Goal: Task Accomplishment & Management: Manage account settings

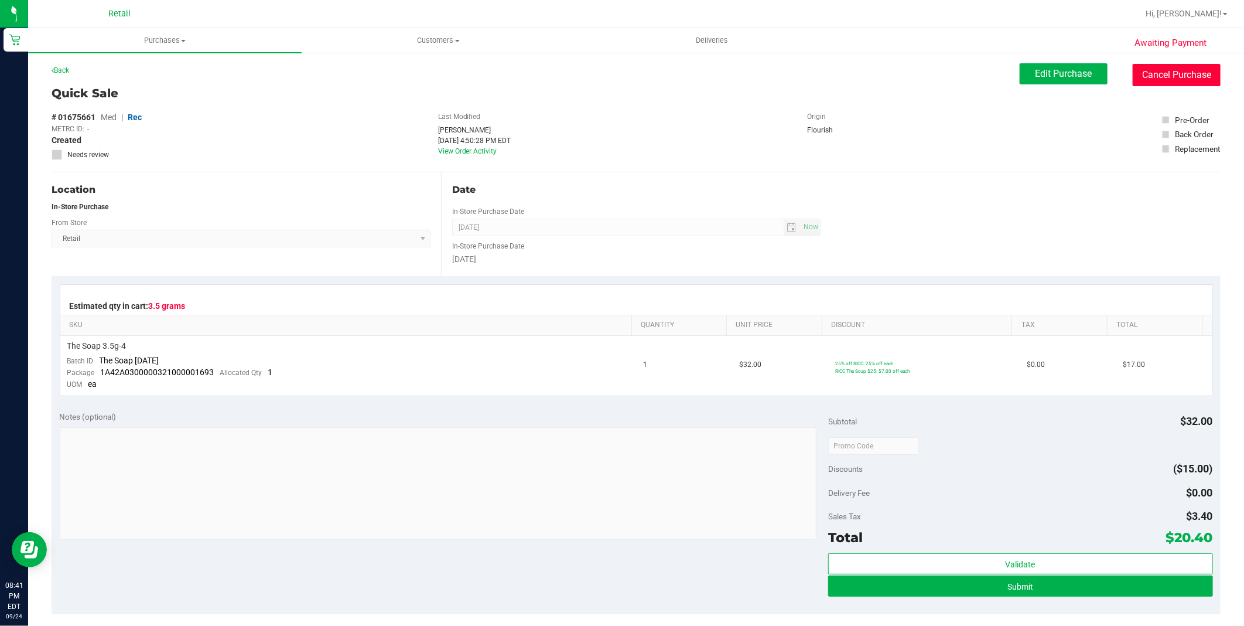
click at [1179, 78] on button "Cancel Purchase" at bounding box center [1177, 75] width 88 height 22
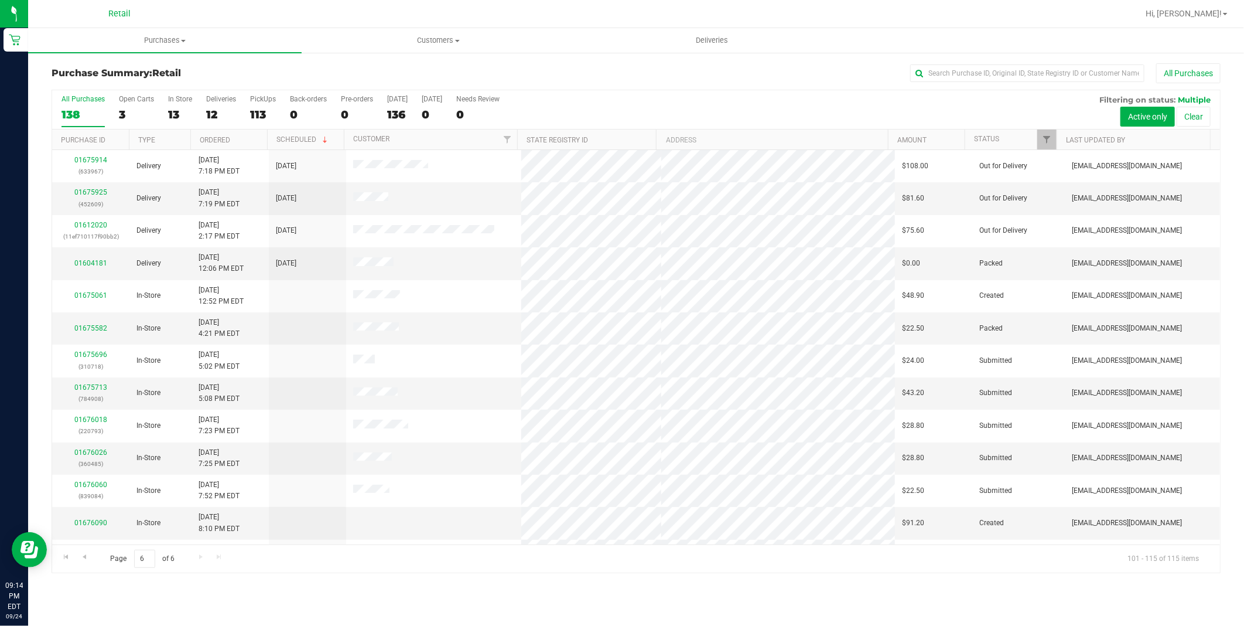
click at [917, 134] on th "Amount" at bounding box center [926, 139] width 77 height 21
click at [203, 561] on span "Go to the next page" at bounding box center [200, 556] width 9 height 9
click at [984, 141] on link "Status" at bounding box center [986, 139] width 25 height 8
click at [149, 141] on link "Type" at bounding box center [146, 140] width 17 height 8
click at [178, 101] on div "In Store" at bounding box center [180, 99] width 24 height 8
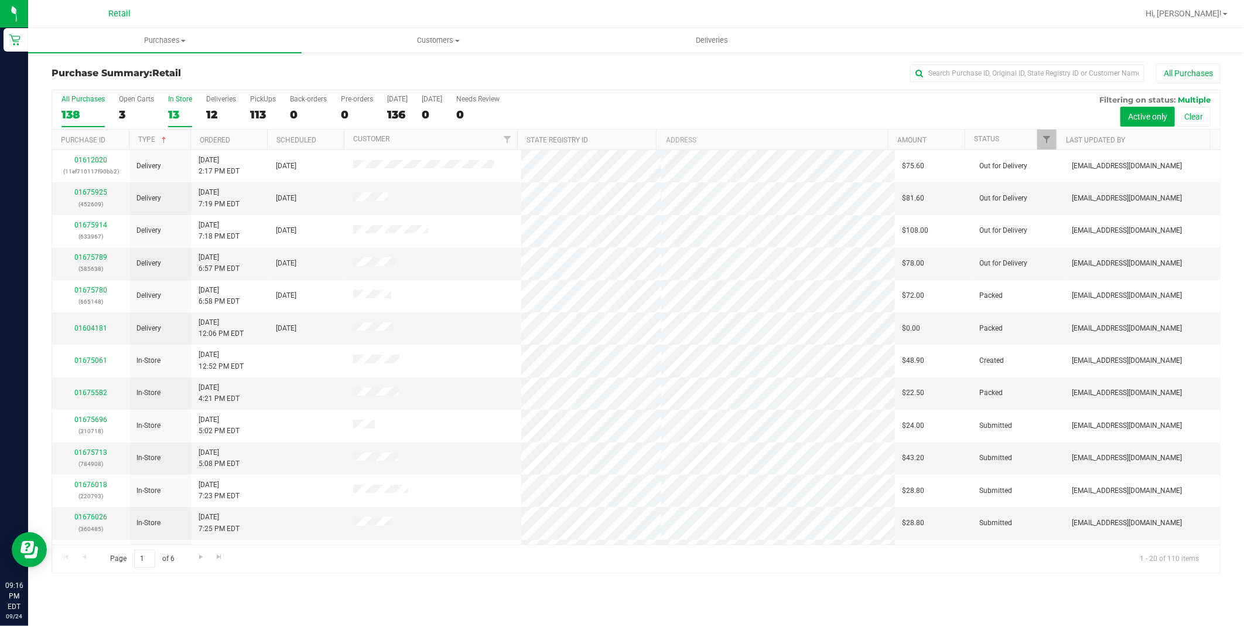
click at [0, 0] on input "In Store 13" at bounding box center [0, 0] width 0 height 0
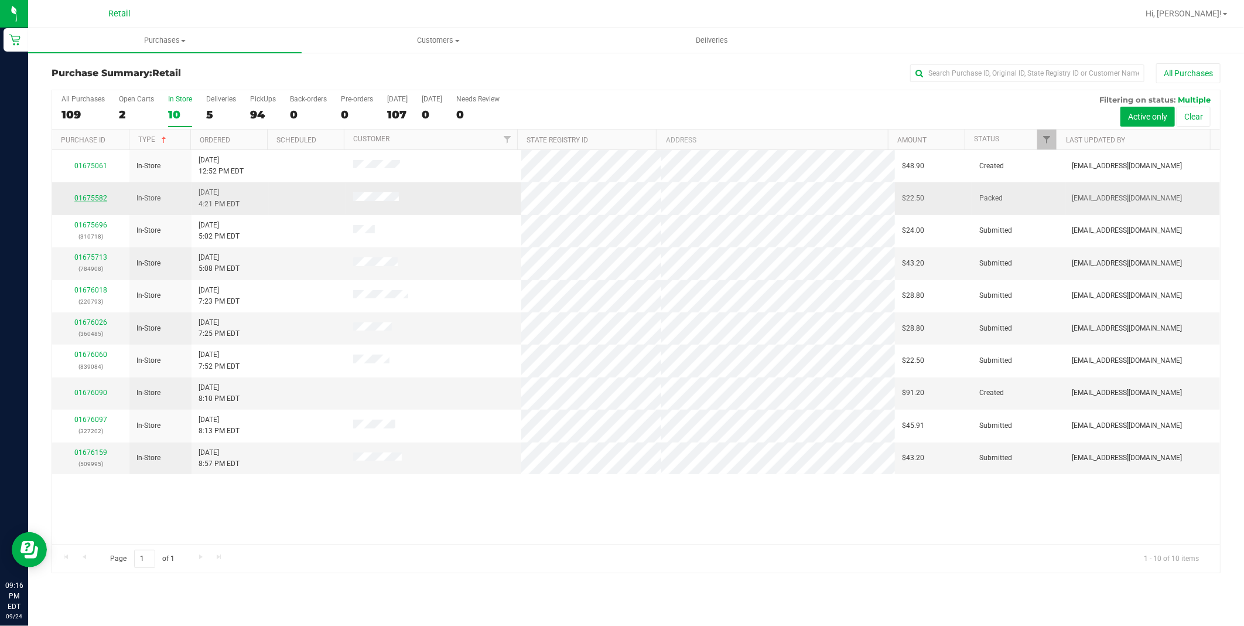
click at [90, 198] on link "01675582" at bounding box center [90, 198] width 33 height 8
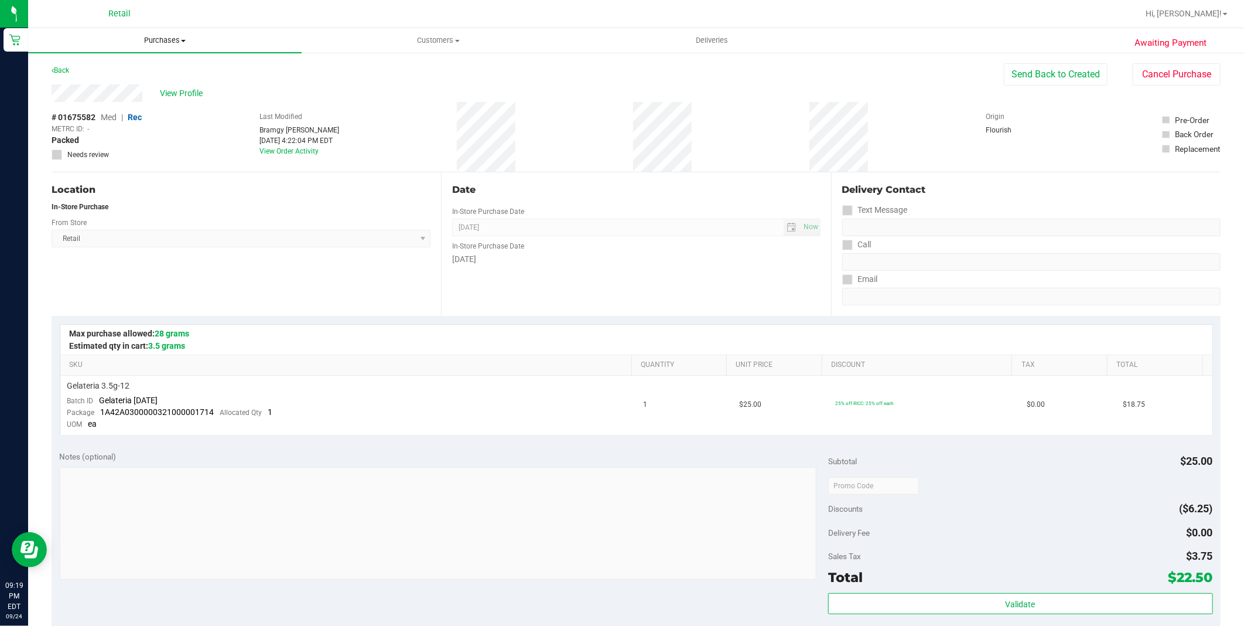
click at [161, 42] on span "Purchases" at bounding box center [165, 40] width 274 height 11
click at [96, 72] on span "Summary of purchases" at bounding box center [88, 71] width 120 height 10
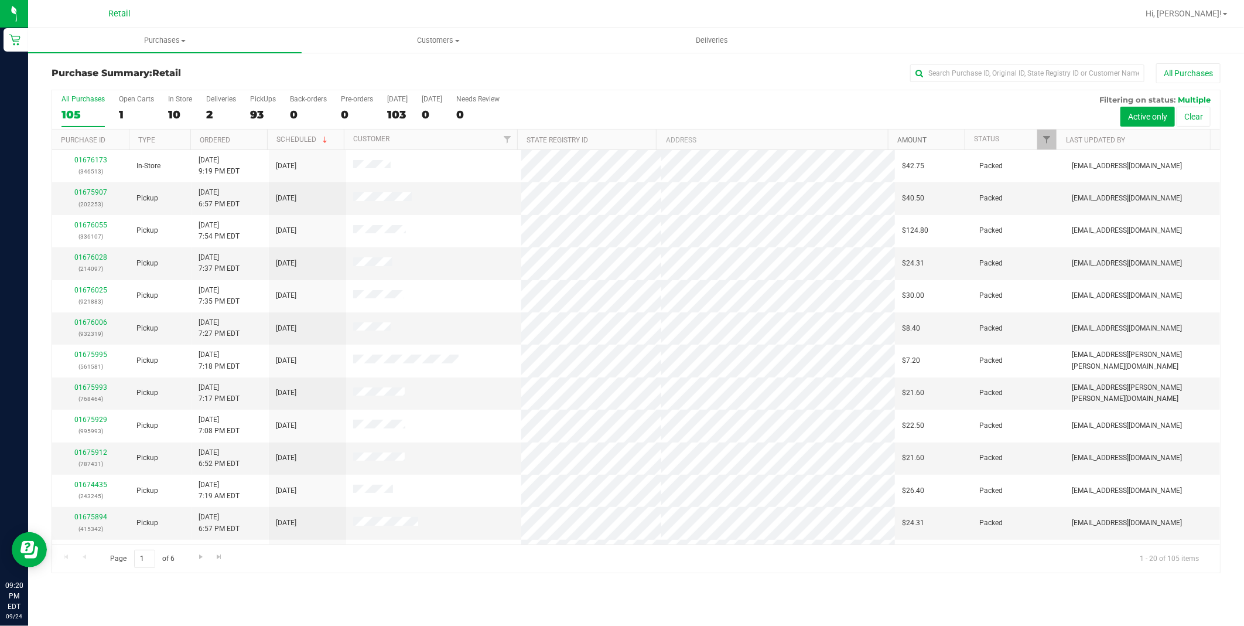
click at [915, 142] on link "Amount" at bounding box center [912, 140] width 29 height 8
click at [209, 113] on div "2" at bounding box center [221, 114] width 30 height 13
click at [0, 0] on input "Deliveries 2" at bounding box center [0, 0] width 0 height 0
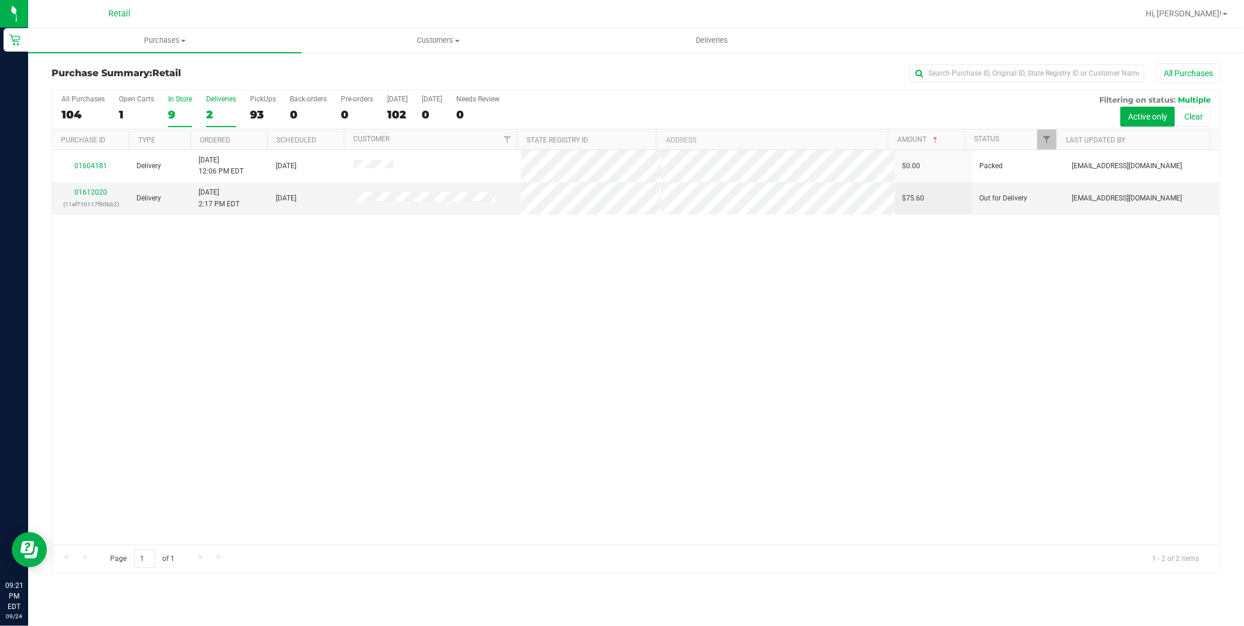
click at [171, 116] on div "9" at bounding box center [180, 114] width 24 height 13
click at [0, 0] on input "In Store 9" at bounding box center [0, 0] width 0 height 0
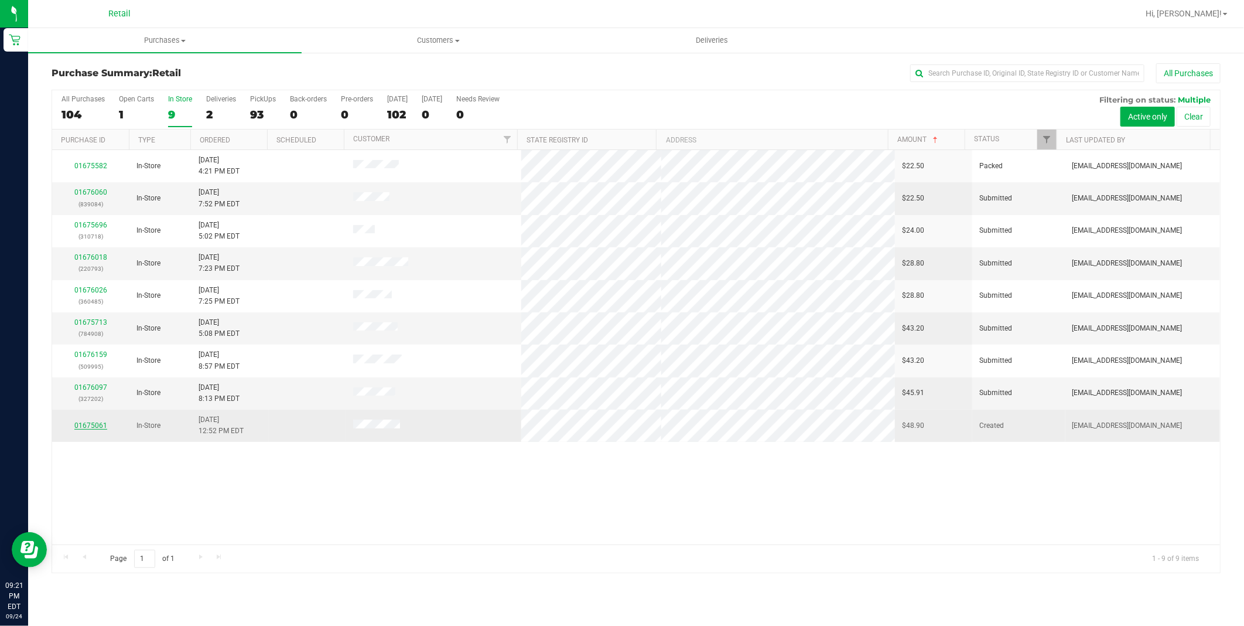
click at [91, 427] on link "01675061" at bounding box center [90, 425] width 33 height 8
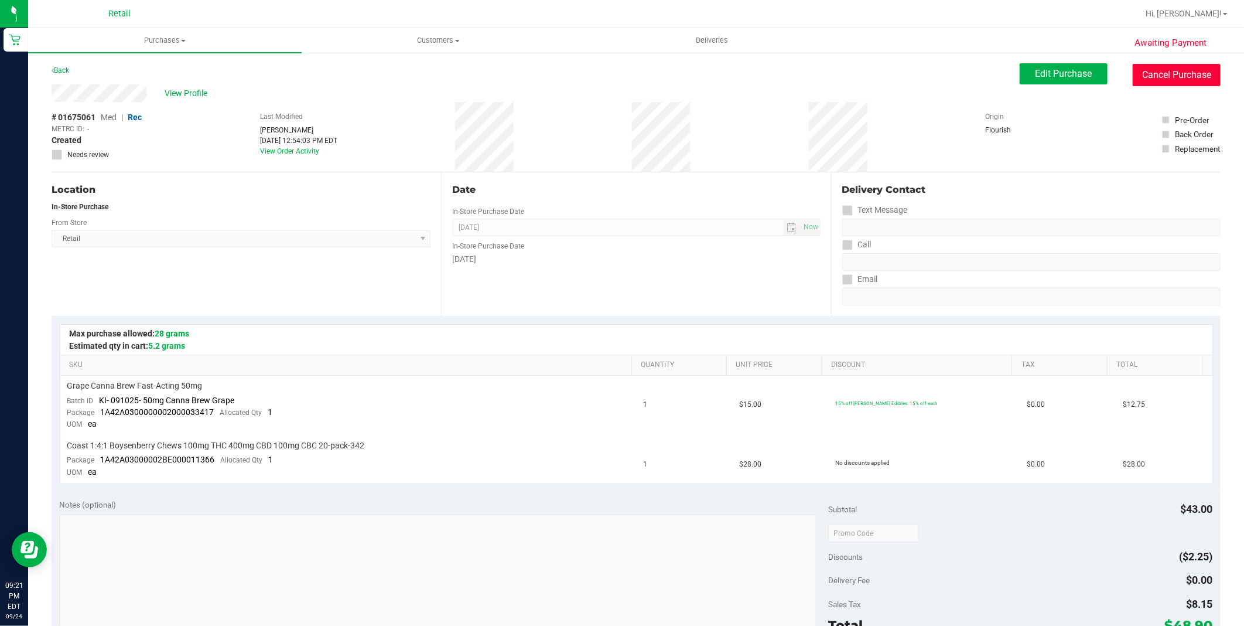
click at [1176, 71] on button "Cancel Purchase" at bounding box center [1177, 75] width 88 height 22
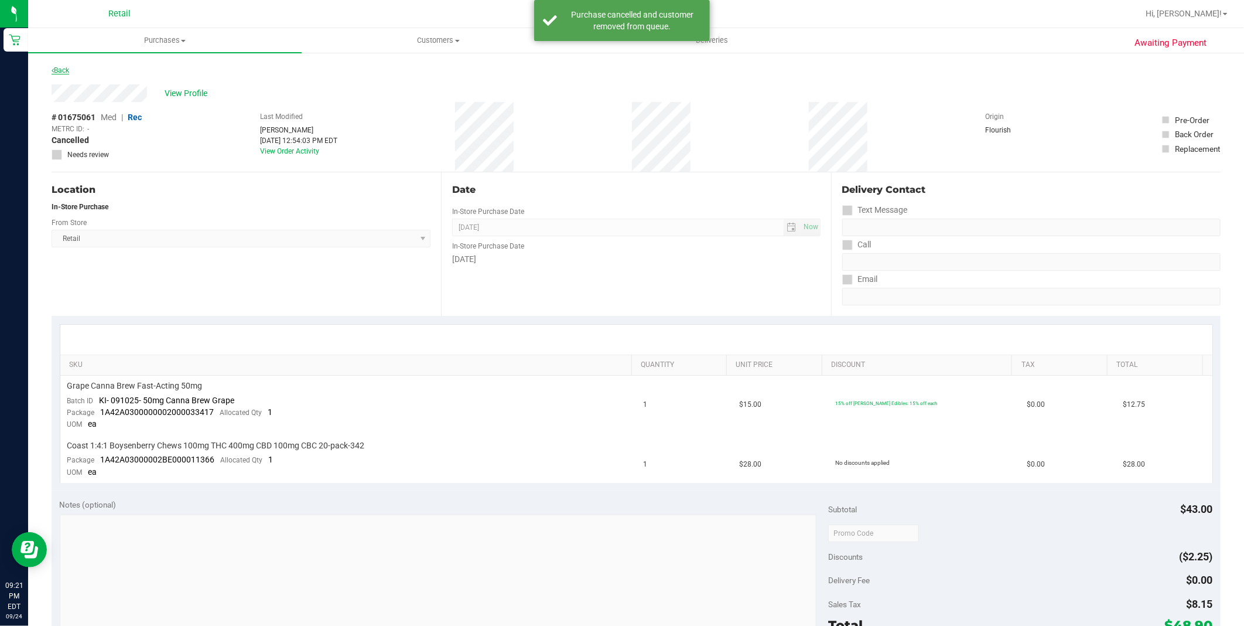
click at [66, 71] on link "Back" at bounding box center [61, 70] width 18 height 8
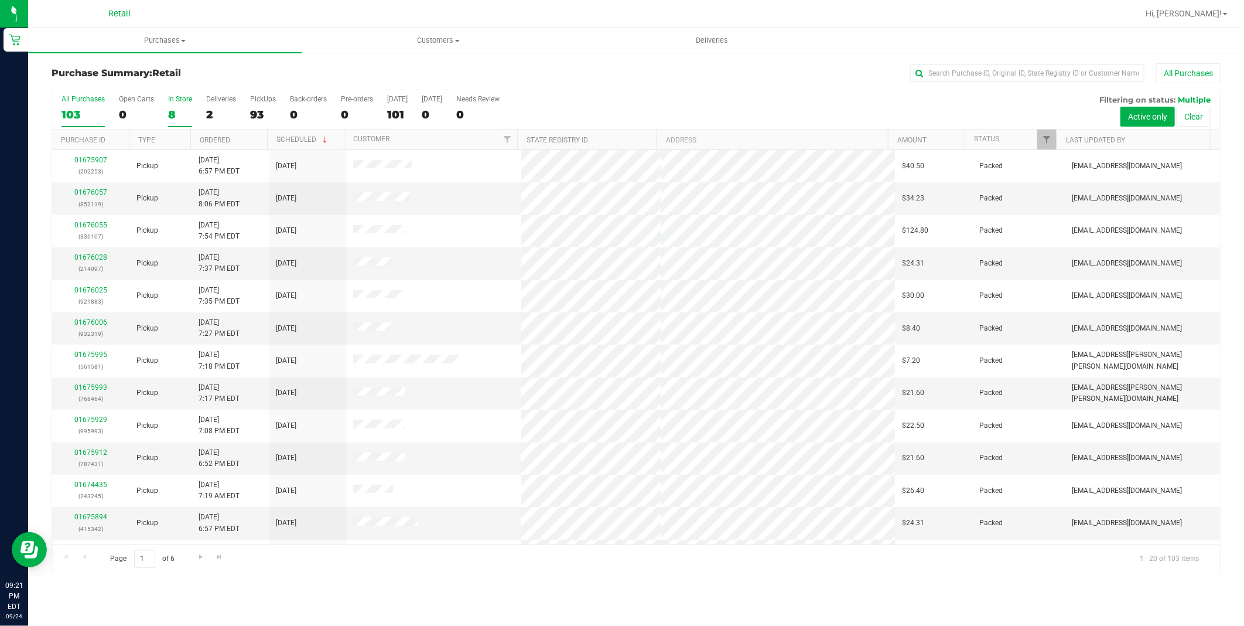
click at [172, 114] on div "8" at bounding box center [180, 114] width 24 height 13
click at [0, 0] on input "In Store 8" at bounding box center [0, 0] width 0 height 0
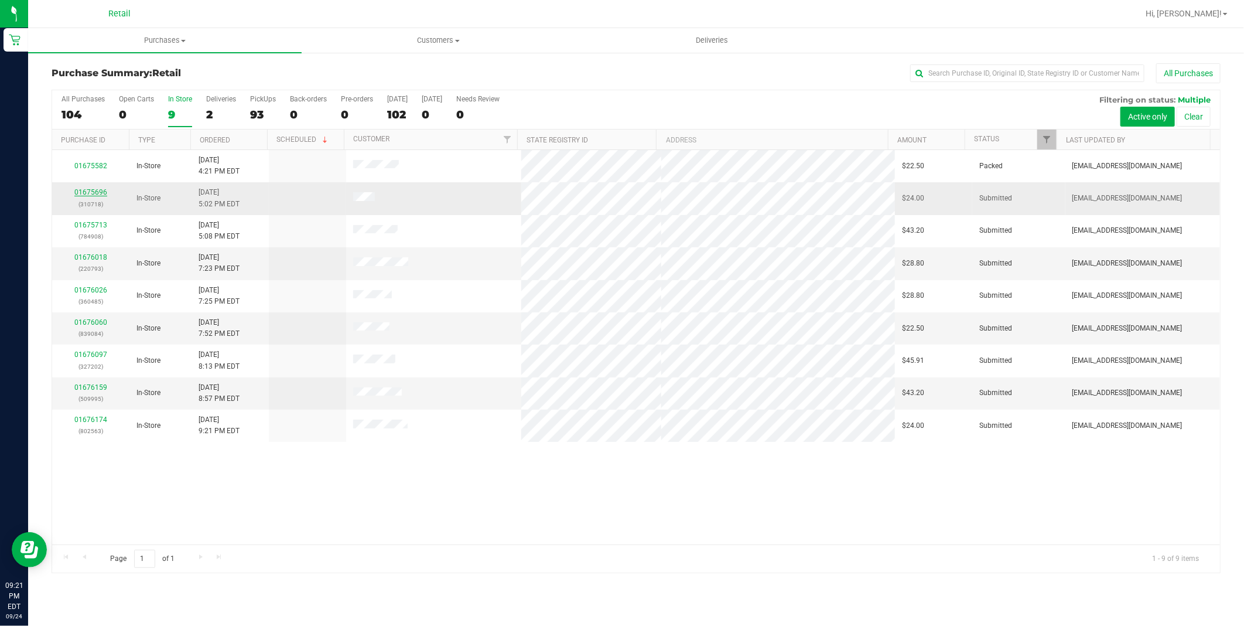
click at [92, 194] on link "01675696" at bounding box center [90, 192] width 33 height 8
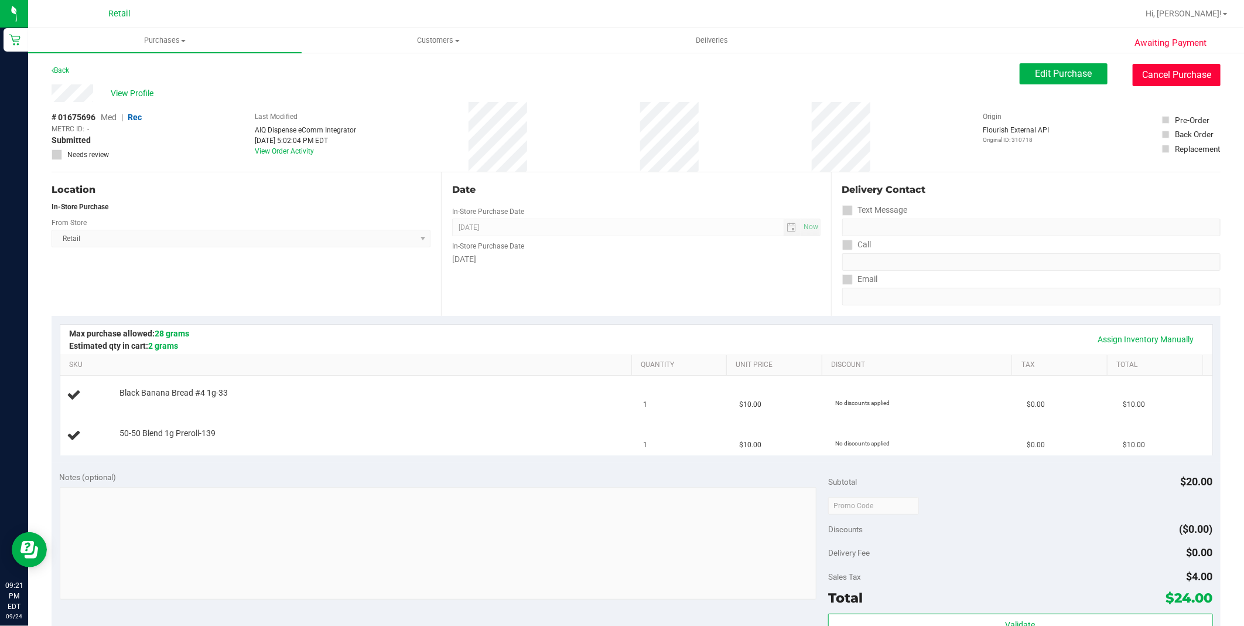
click at [1168, 82] on button "Cancel Purchase" at bounding box center [1177, 75] width 88 height 22
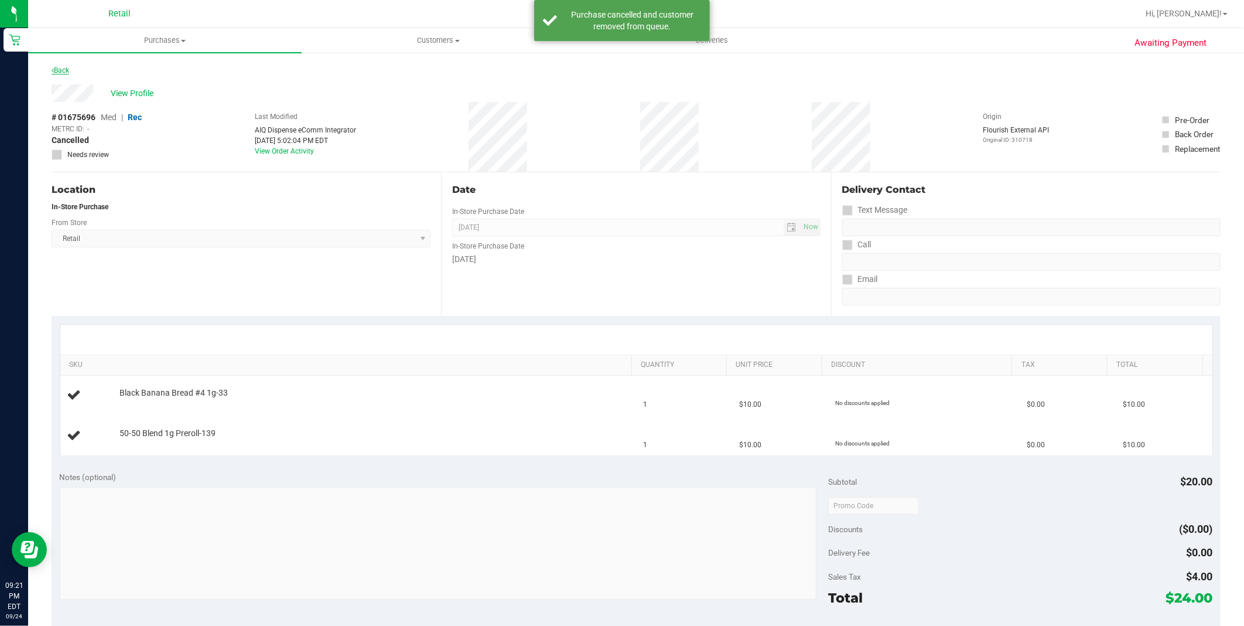
click at [61, 68] on link "Back" at bounding box center [61, 70] width 18 height 8
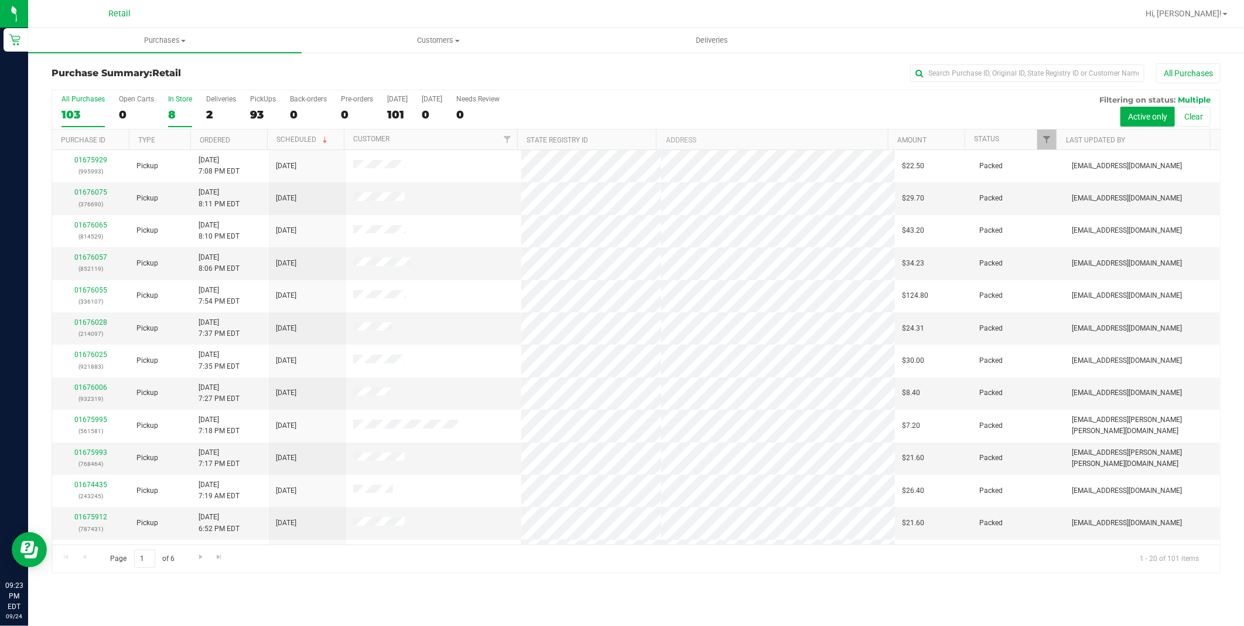
click at [174, 113] on div "8" at bounding box center [180, 114] width 24 height 13
click at [0, 0] on input "In Store 8" at bounding box center [0, 0] width 0 height 0
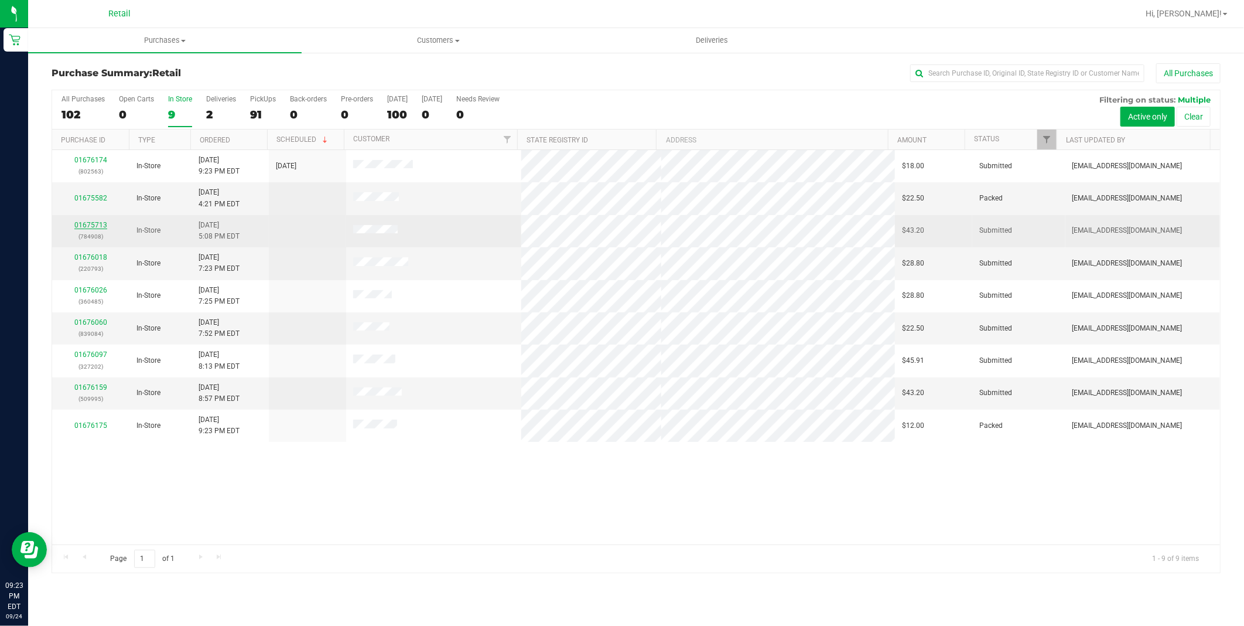
click at [89, 223] on link "01675713" at bounding box center [90, 225] width 33 height 8
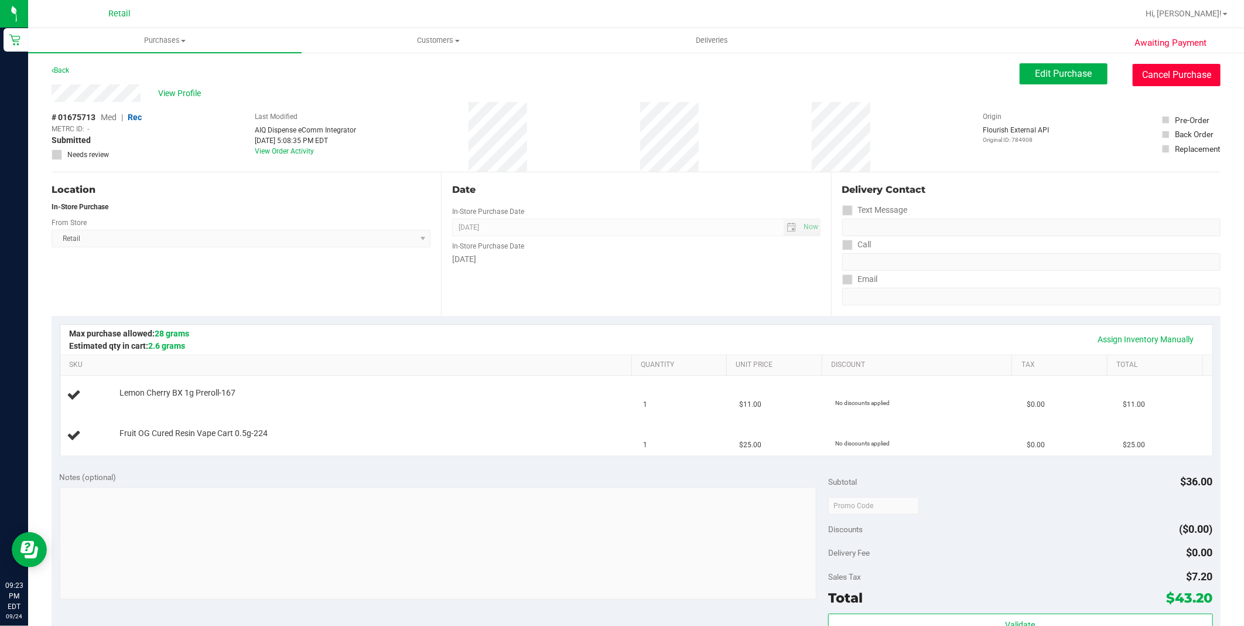
click at [1145, 79] on button "Cancel Purchase" at bounding box center [1177, 75] width 88 height 22
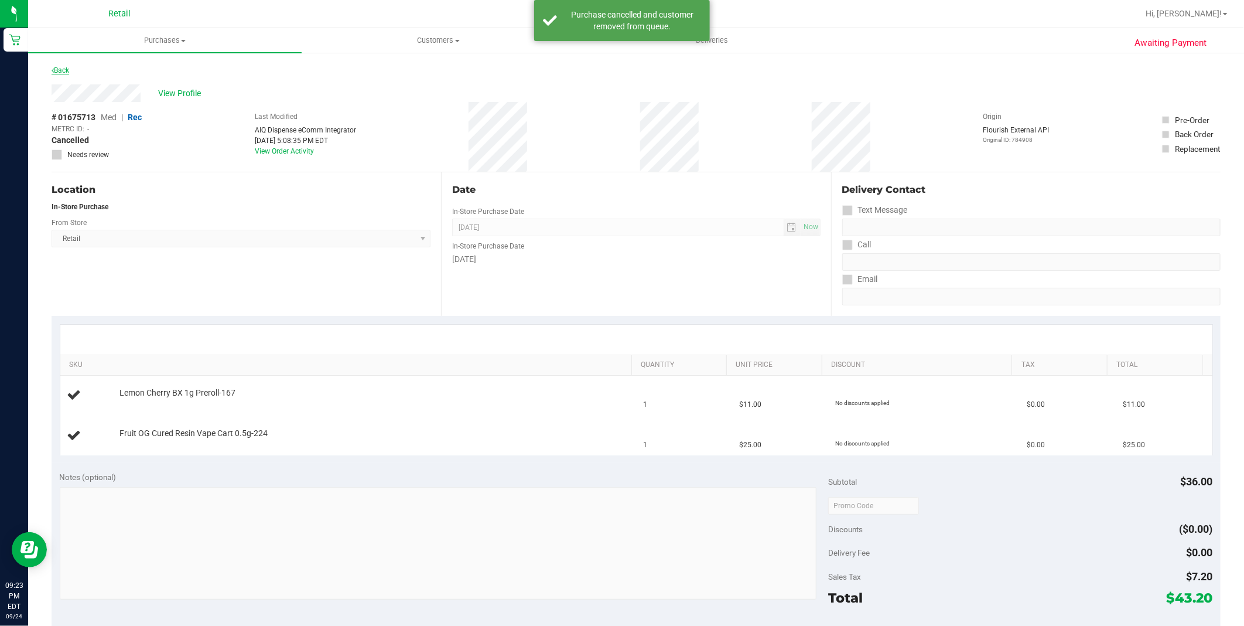
click at [66, 73] on link "Back" at bounding box center [61, 70] width 18 height 8
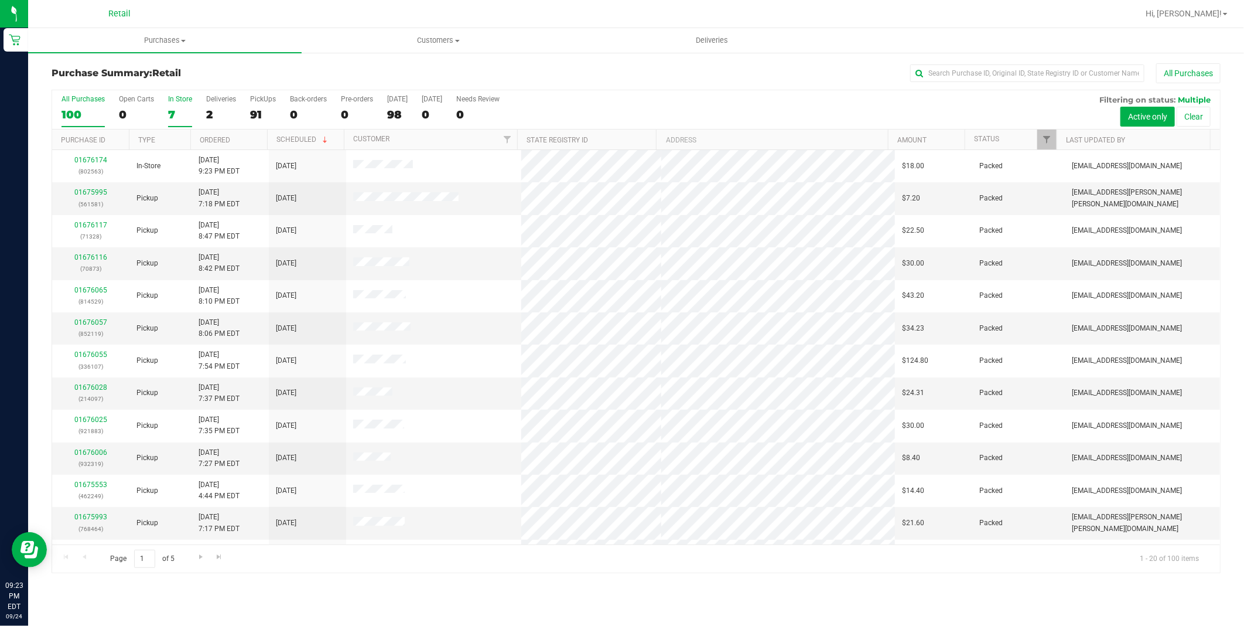
click at [169, 105] on label "In Store 7" at bounding box center [180, 111] width 24 height 32
click at [0, 0] on input "In Store 7" at bounding box center [0, 0] width 0 height 0
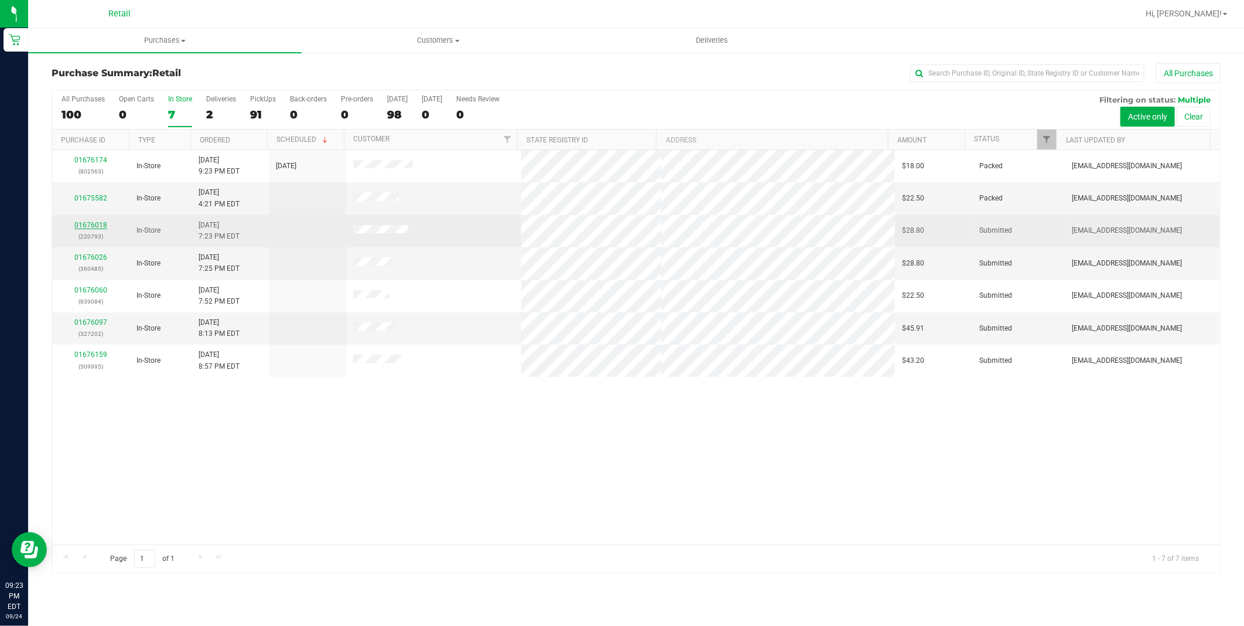
click at [88, 227] on link "01676018" at bounding box center [90, 225] width 33 height 8
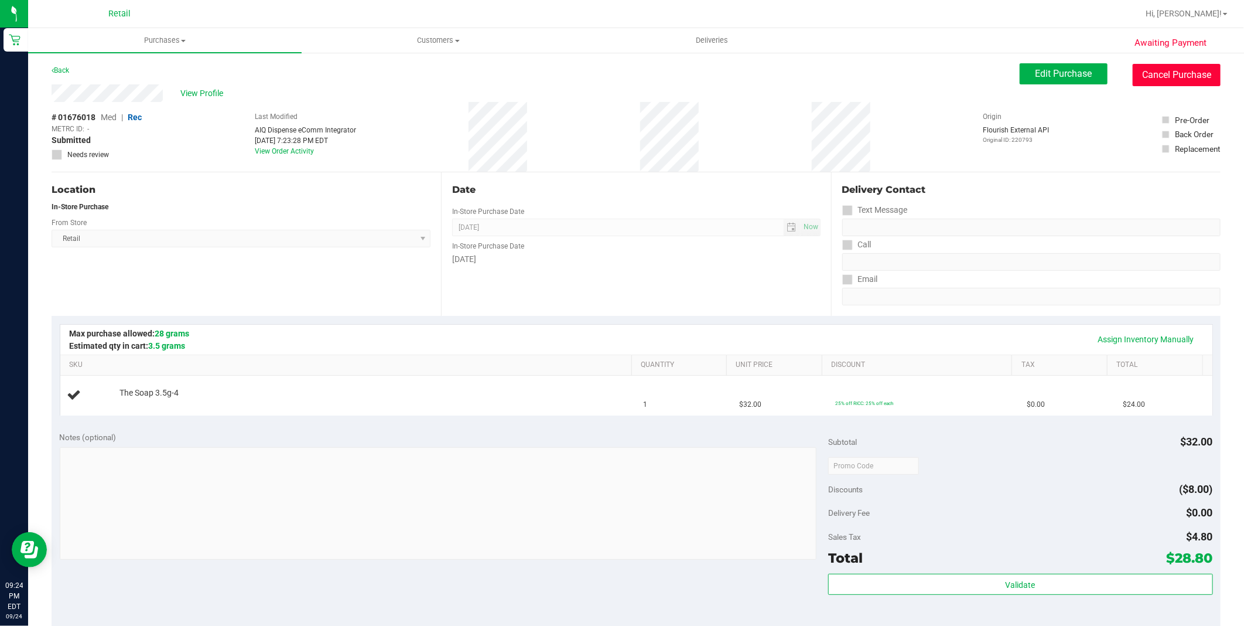
click at [1175, 79] on button "Cancel Purchase" at bounding box center [1177, 75] width 88 height 22
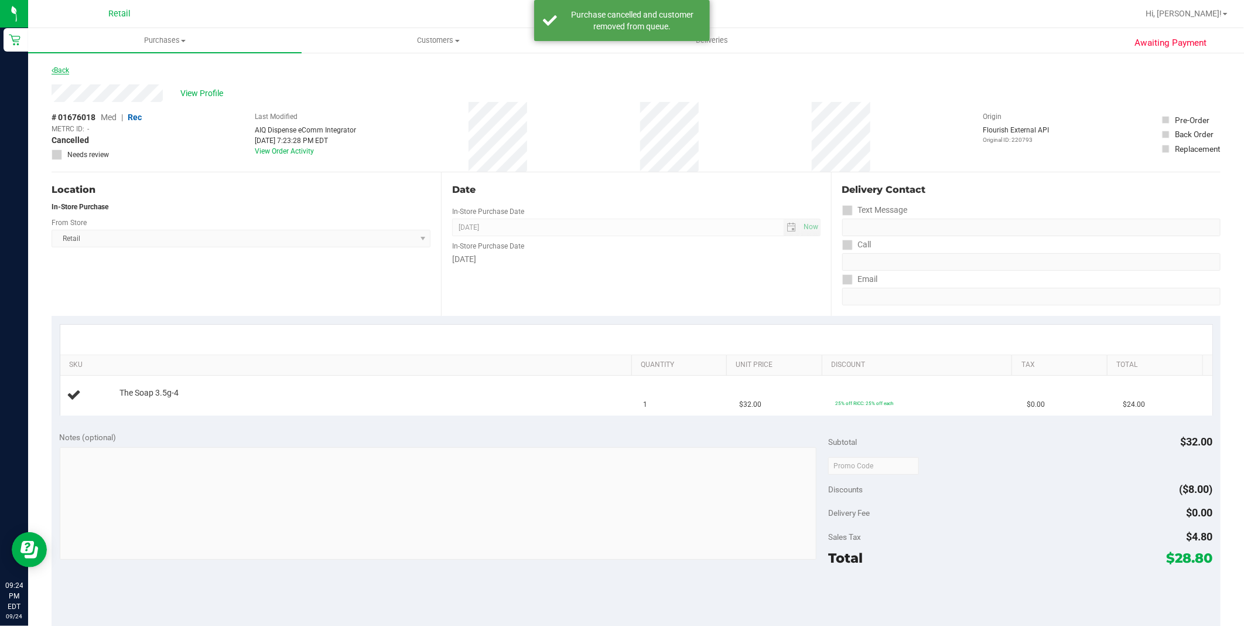
click at [56, 72] on link "Back" at bounding box center [61, 70] width 18 height 8
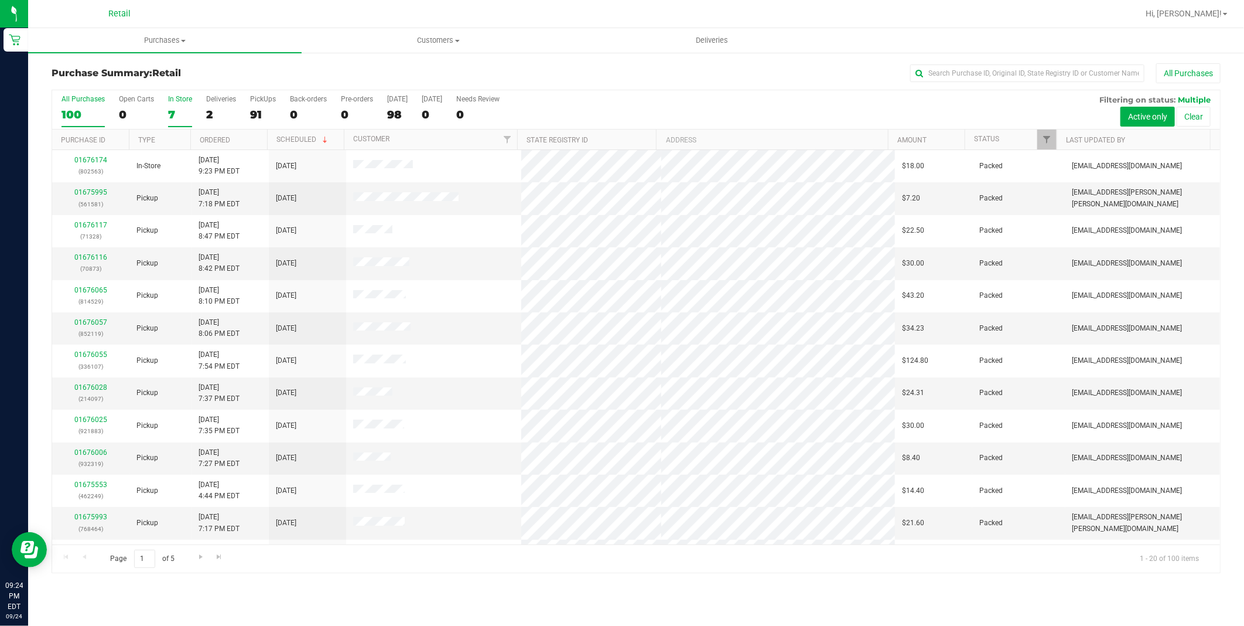
click at [173, 111] on div "7" at bounding box center [180, 114] width 24 height 13
click at [0, 0] on input "In Store 7" at bounding box center [0, 0] width 0 height 0
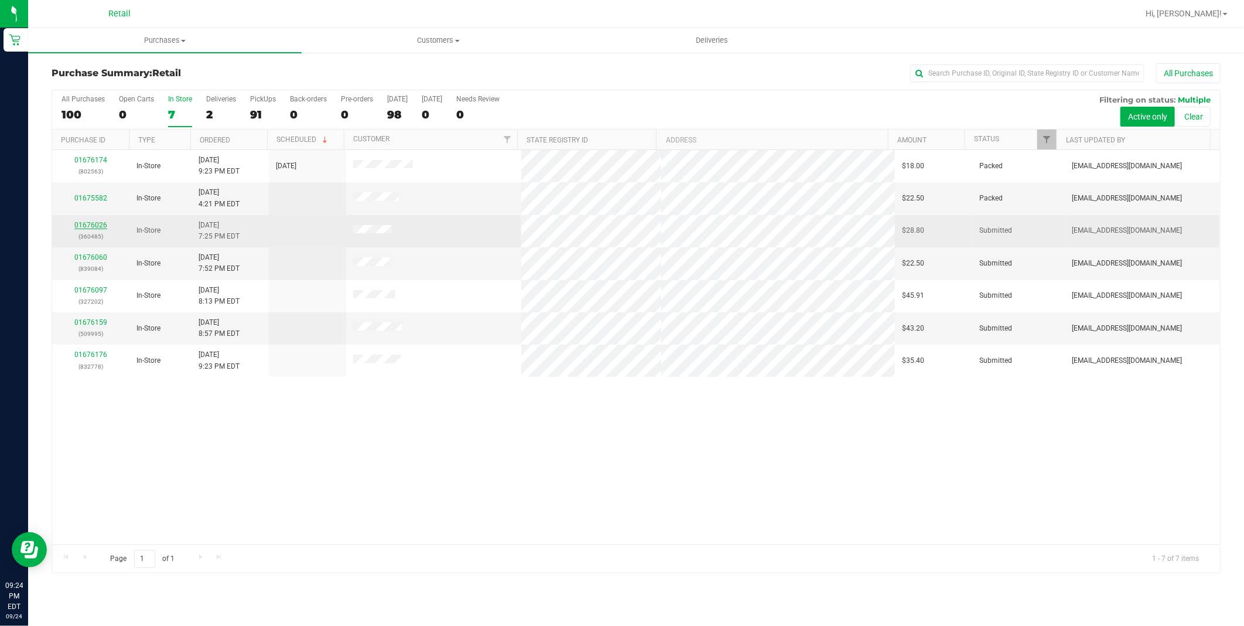
click at [87, 225] on link "01676026" at bounding box center [90, 225] width 33 height 8
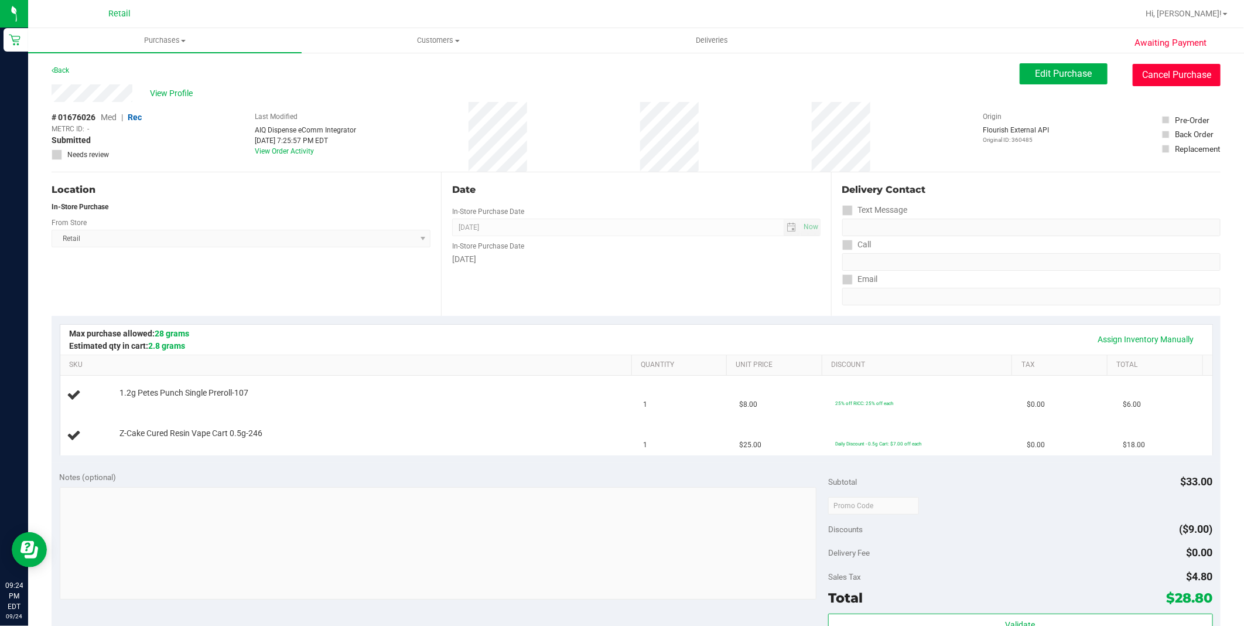
click at [1178, 79] on button "Cancel Purchase" at bounding box center [1177, 75] width 88 height 22
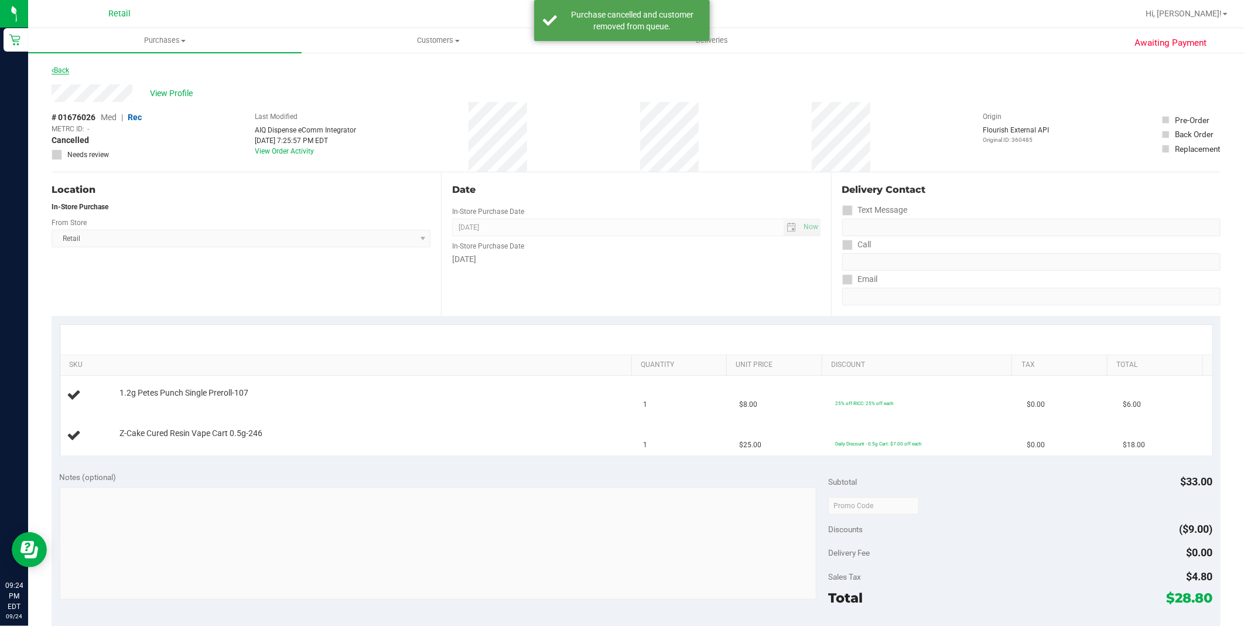
click at [62, 69] on link "Back" at bounding box center [61, 70] width 18 height 8
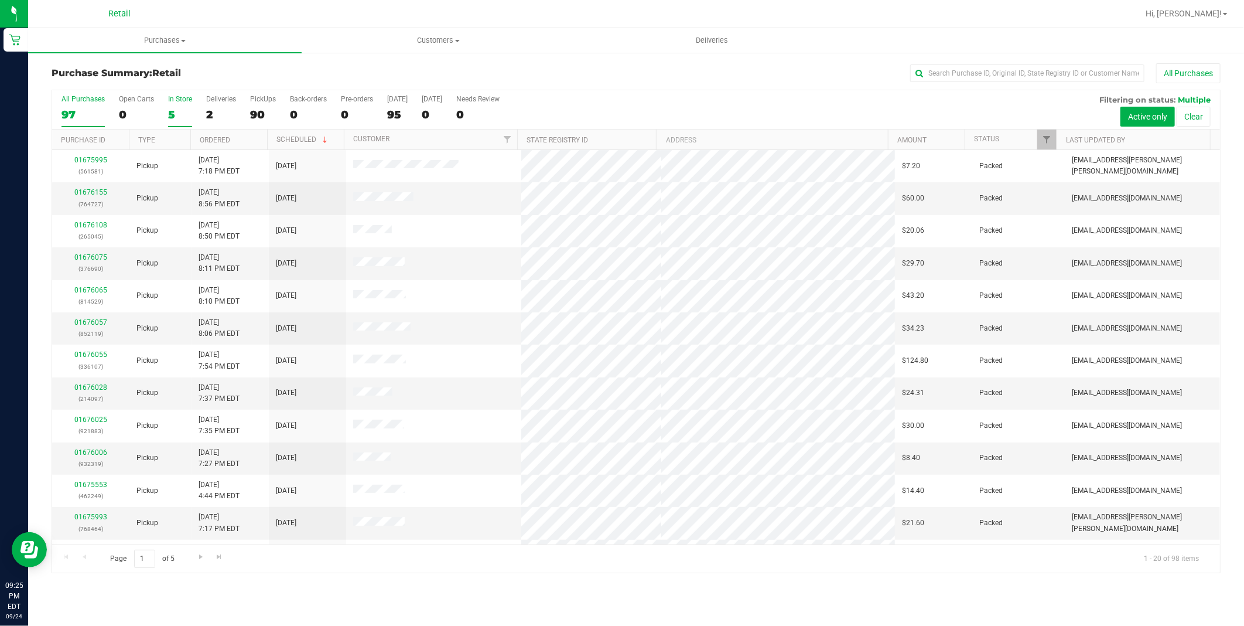
click at [175, 112] on div "5" at bounding box center [180, 114] width 24 height 13
click at [0, 0] on input "In Store 5" at bounding box center [0, 0] width 0 height 0
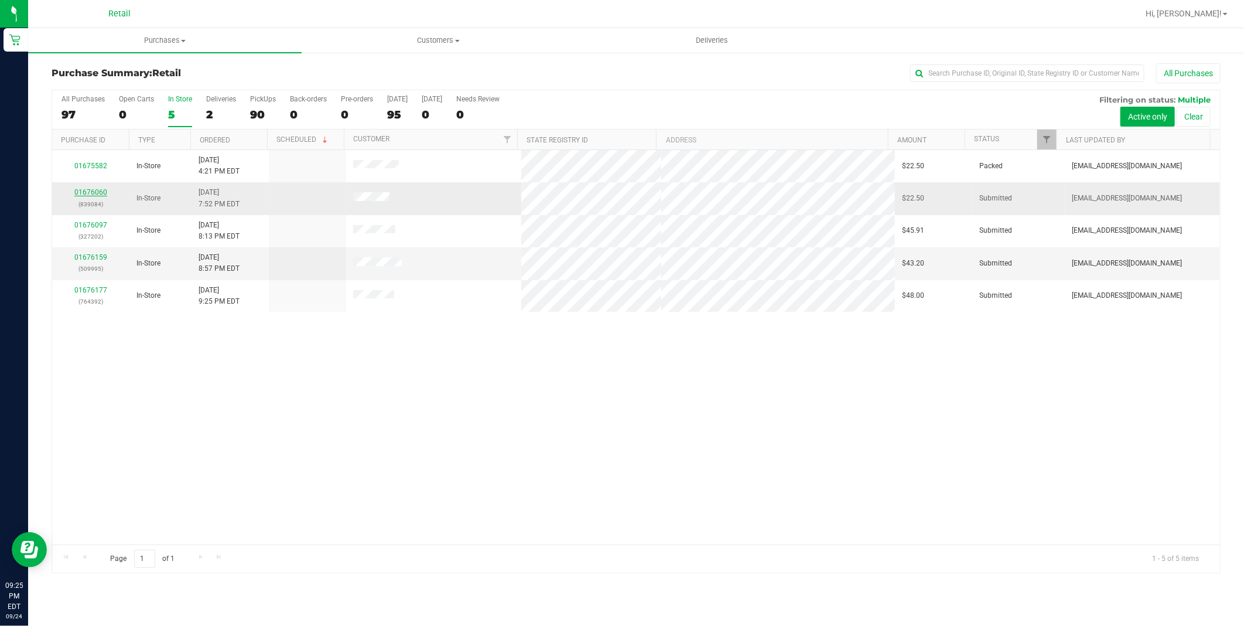
click at [100, 192] on link "01676060" at bounding box center [90, 192] width 33 height 8
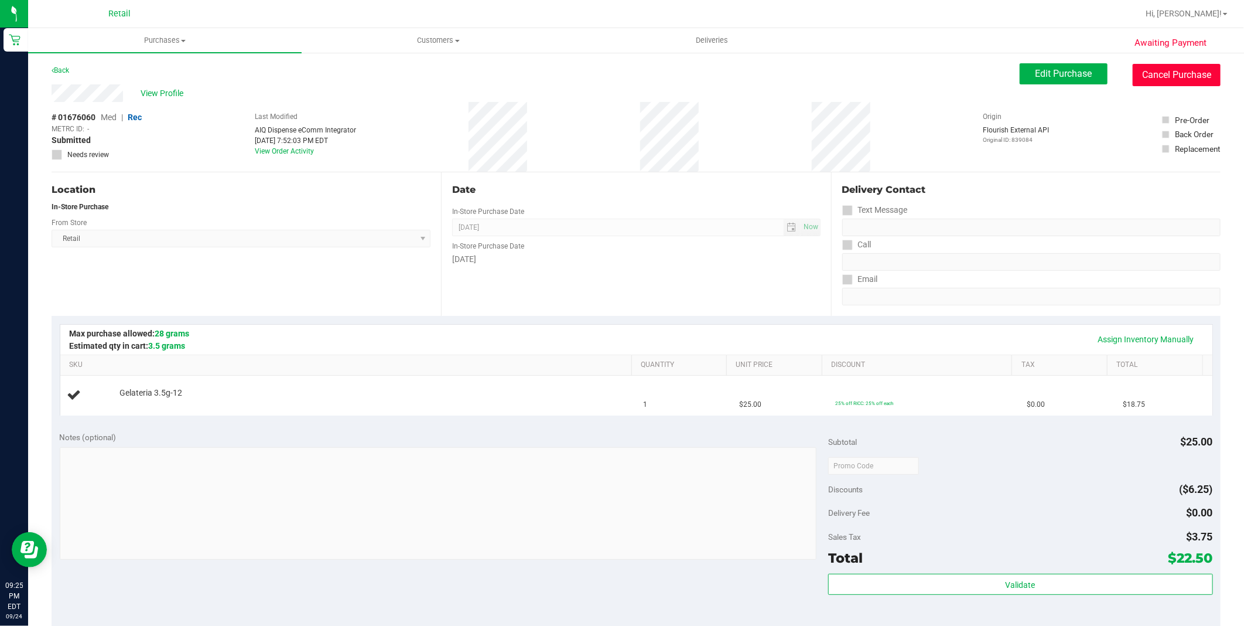
click at [1150, 75] on button "Cancel Purchase" at bounding box center [1177, 75] width 88 height 22
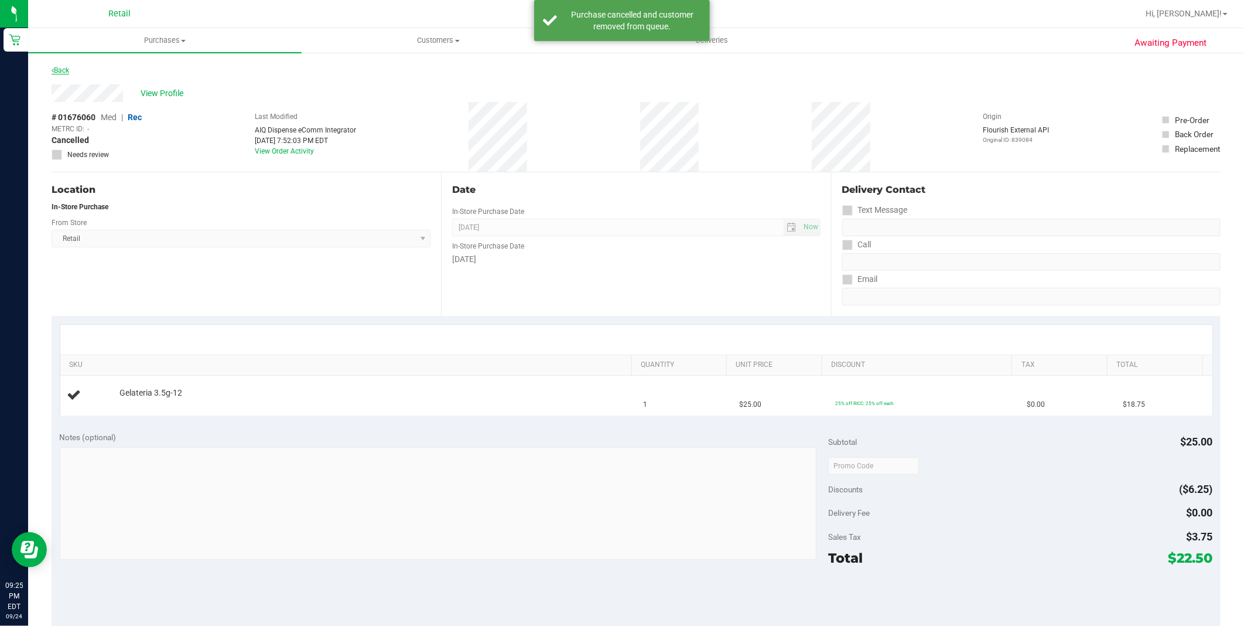
click at [65, 73] on link "Back" at bounding box center [61, 70] width 18 height 8
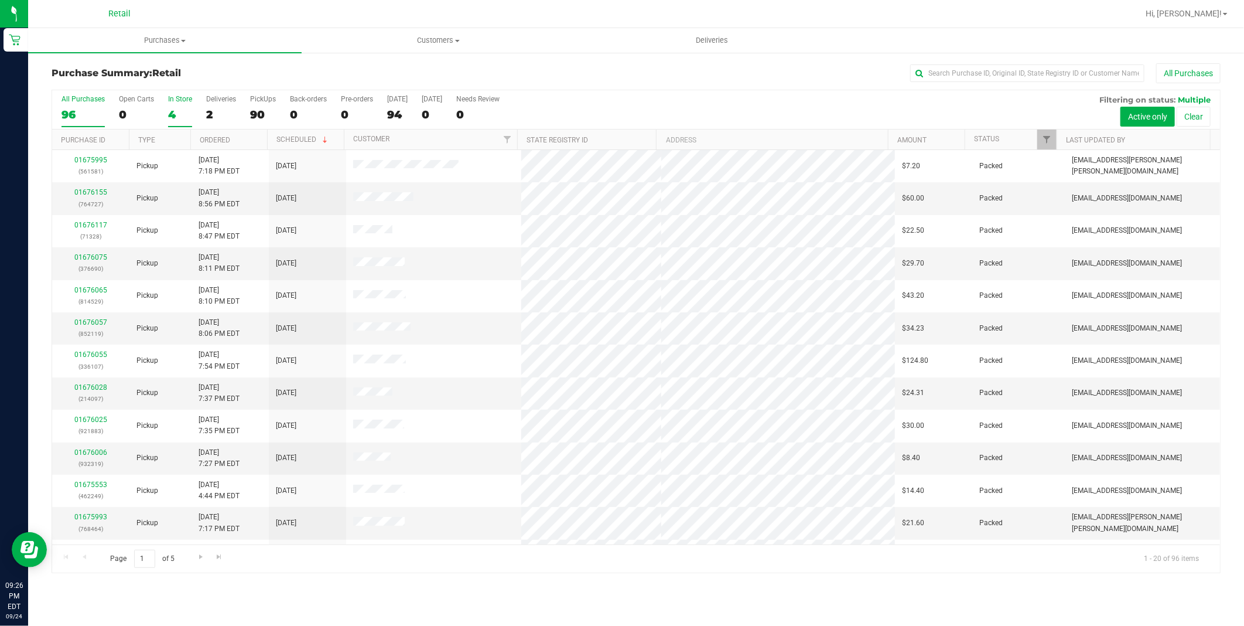
click at [175, 109] on div "4" at bounding box center [180, 114] width 24 height 13
click at [0, 0] on input "In Store 4" at bounding box center [0, 0] width 0 height 0
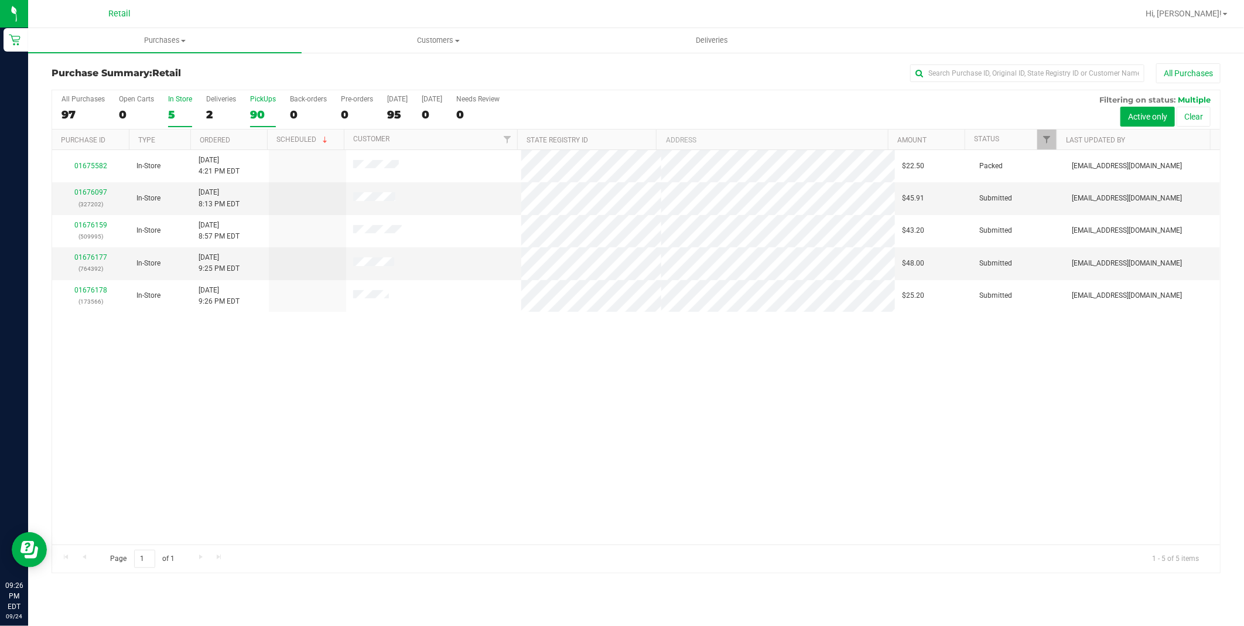
click at [262, 109] on div "90" at bounding box center [263, 114] width 26 height 13
click at [0, 0] on input "PickUps 90" at bounding box center [0, 0] width 0 height 0
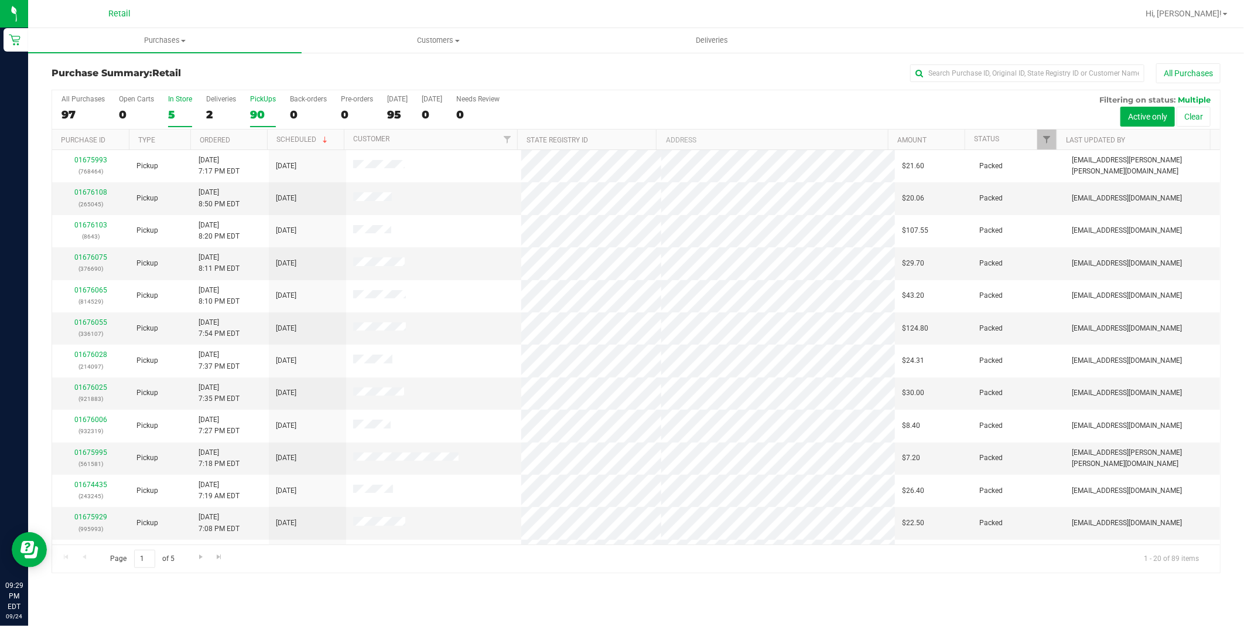
click at [173, 112] on div "5" at bounding box center [180, 114] width 24 height 13
click at [0, 0] on input "In Store 5" at bounding box center [0, 0] width 0 height 0
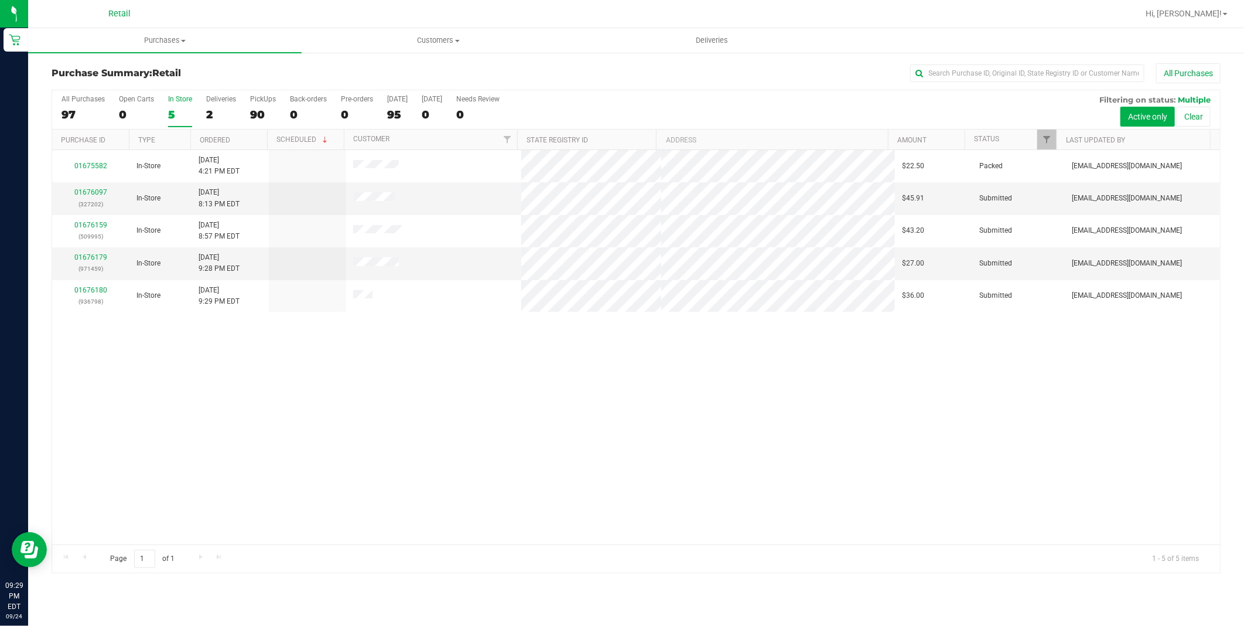
click at [626, 397] on div "01675582 In-Store 9/24/2025 4:21 PM EDT $22.50 Packed spiffy0323@gmail.com 0167…" at bounding box center [636, 347] width 1168 height 394
click at [80, 108] on div "96" at bounding box center [83, 114] width 43 height 13
click at [0, 0] on input "All Purchases 96" at bounding box center [0, 0] width 0 height 0
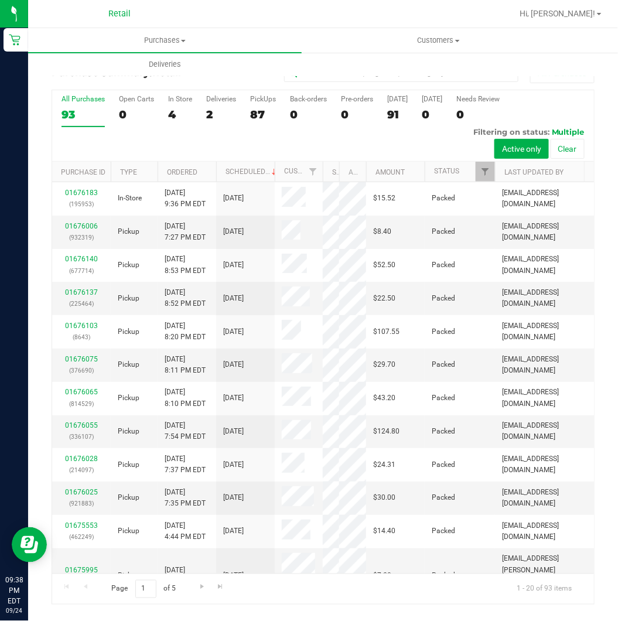
drag, startPoint x: 295, startPoint y: 165, endPoint x: 329, endPoint y: 170, distance: 34.4
click at [329, 170] on div "Purchase ID Type Ordered Scheduled Customer State Registry ID Address Amount St…" at bounding box center [318, 172] width 533 height 20
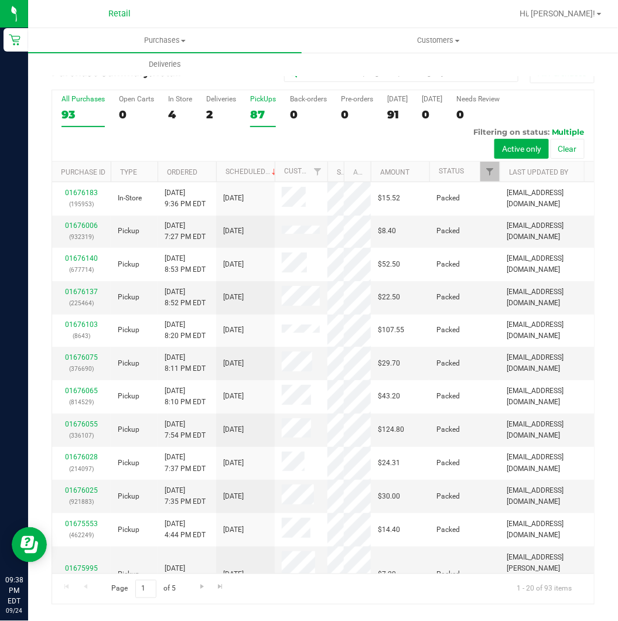
click at [253, 112] on div "87" at bounding box center [263, 114] width 26 height 13
click at [0, 0] on input "PickUps 87" at bounding box center [0, 0] width 0 height 0
click at [297, 170] on link "Customer" at bounding box center [302, 171] width 36 height 8
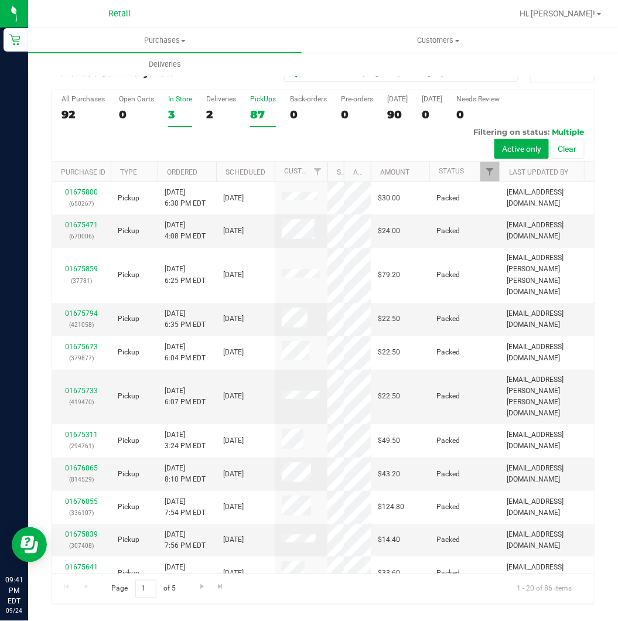
click at [179, 113] on div "3" at bounding box center [180, 114] width 24 height 13
click at [0, 0] on input "In Store 3" at bounding box center [0, 0] width 0 height 0
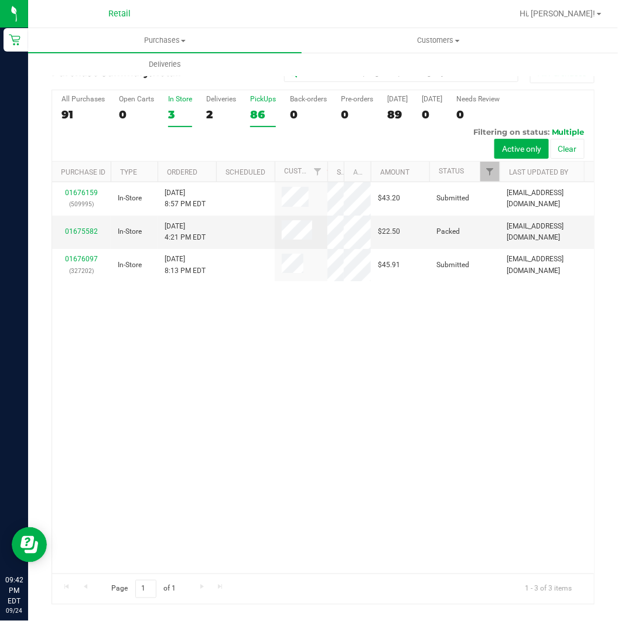
click at [262, 107] on label "PickUps 86" at bounding box center [263, 111] width 26 height 32
click at [0, 0] on input "PickUps 86" at bounding box center [0, 0] width 0 height 0
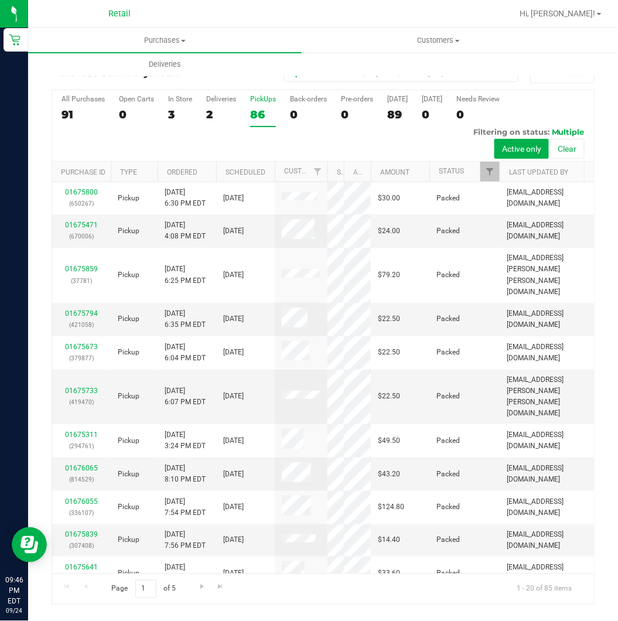
click at [192, 16] on div "Retail" at bounding box center [119, 14] width 171 height 18
click at [174, 114] on div "3" at bounding box center [180, 114] width 24 height 13
click at [0, 0] on input "In Store 3" at bounding box center [0, 0] width 0 height 0
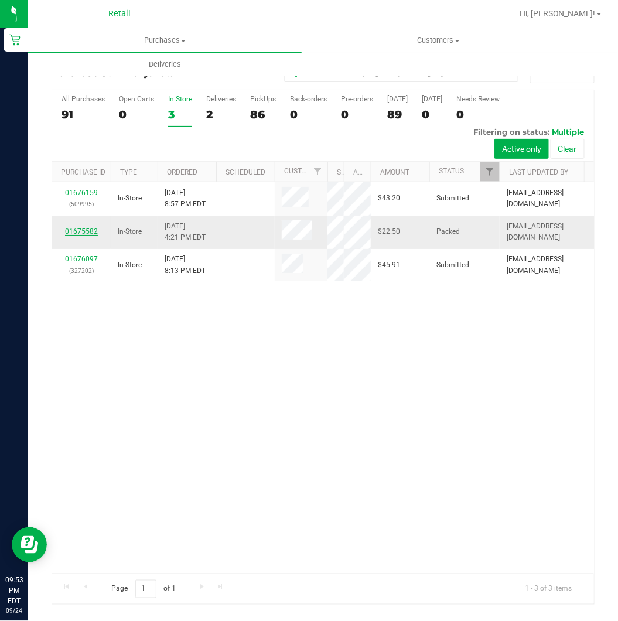
click at [86, 227] on link "01675582" at bounding box center [81, 231] width 33 height 8
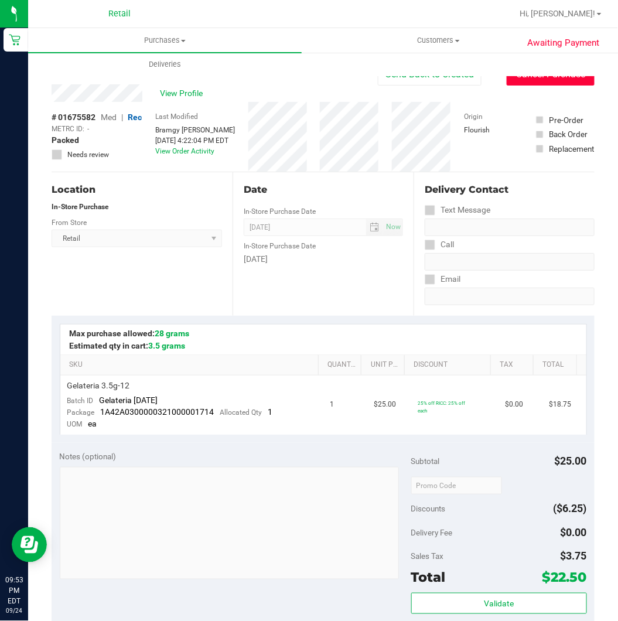
click at [553, 80] on button "Cancel Purchase" at bounding box center [551, 74] width 88 height 22
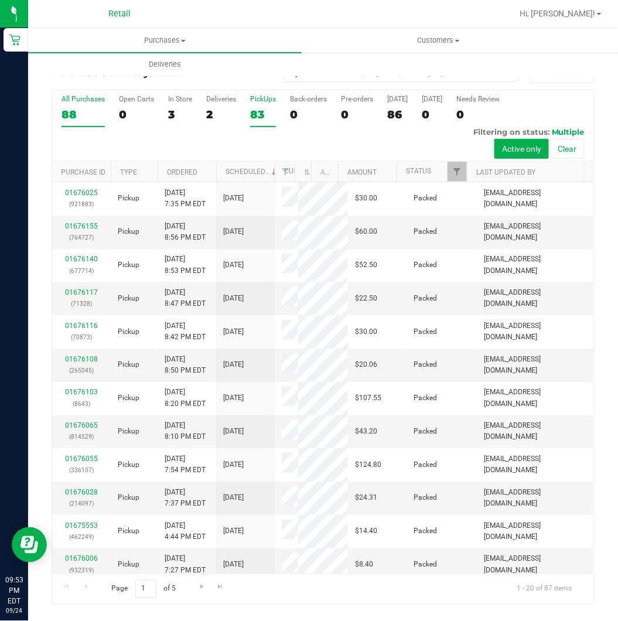
click at [256, 108] on div "83" at bounding box center [263, 114] width 26 height 13
click at [0, 0] on input "PickUps 83" at bounding box center [0, 0] width 0 height 0
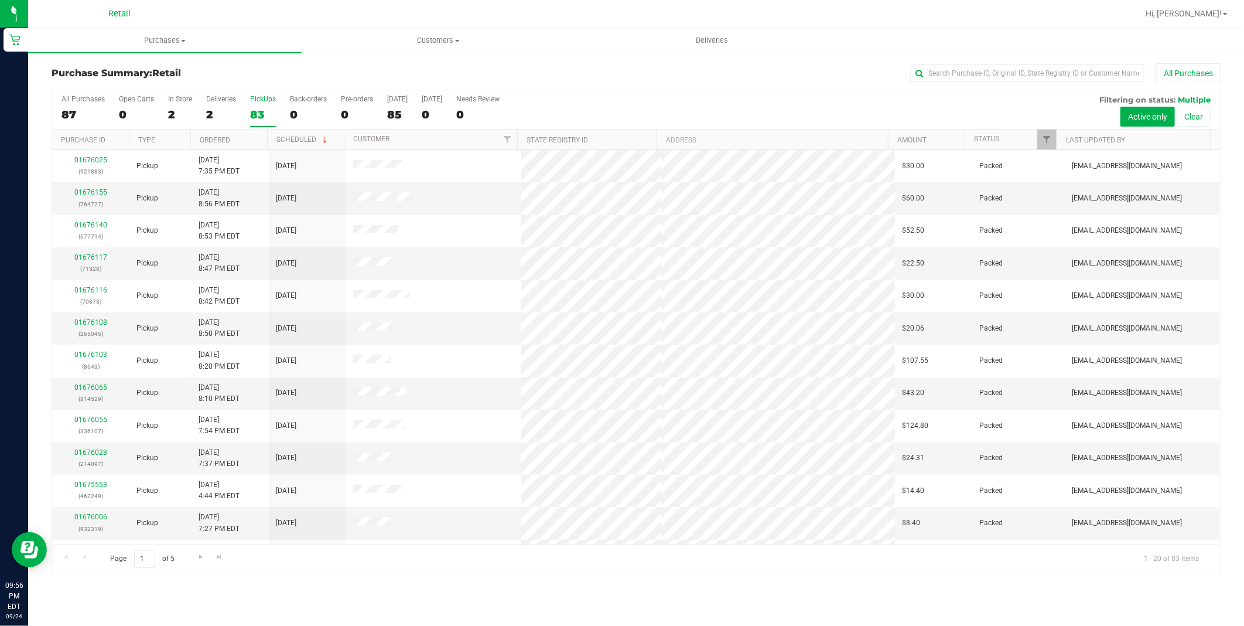
click at [734, 593] on div "Purchases Summary of purchases Fulfillment All purchases Customers All customer…" at bounding box center [636, 327] width 1216 height 598
click at [915, 135] on th "Amount" at bounding box center [926, 139] width 77 height 21
click at [217, 139] on link "Ordered" at bounding box center [215, 140] width 30 height 8
click at [984, 135] on link "Status" at bounding box center [986, 139] width 25 height 8
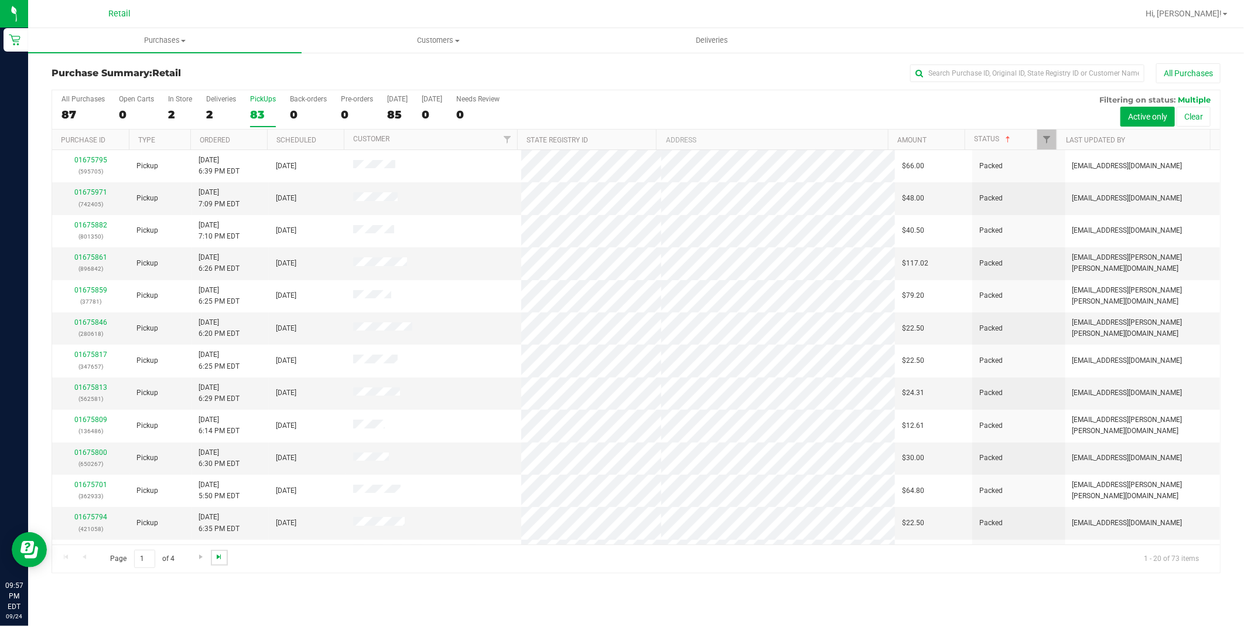
click at [217, 561] on span "Go to the last page" at bounding box center [218, 556] width 9 height 9
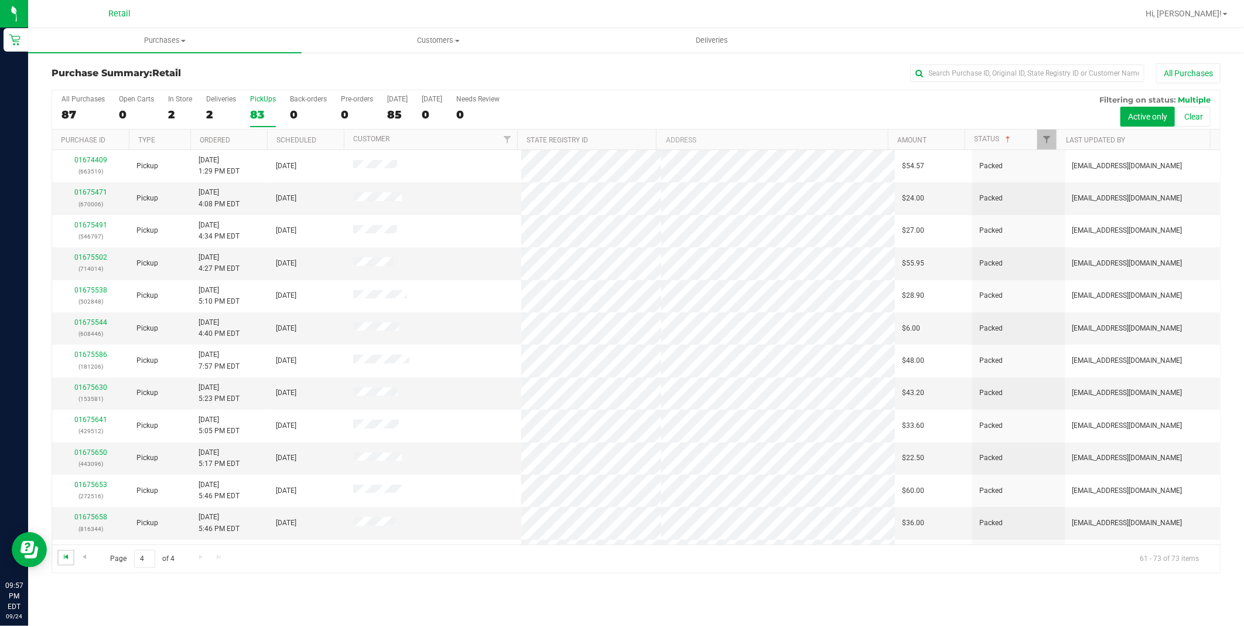
click at [63, 561] on span "Go to the first page" at bounding box center [66, 556] width 9 height 9
click at [213, 142] on link "Ordered" at bounding box center [215, 140] width 30 height 8
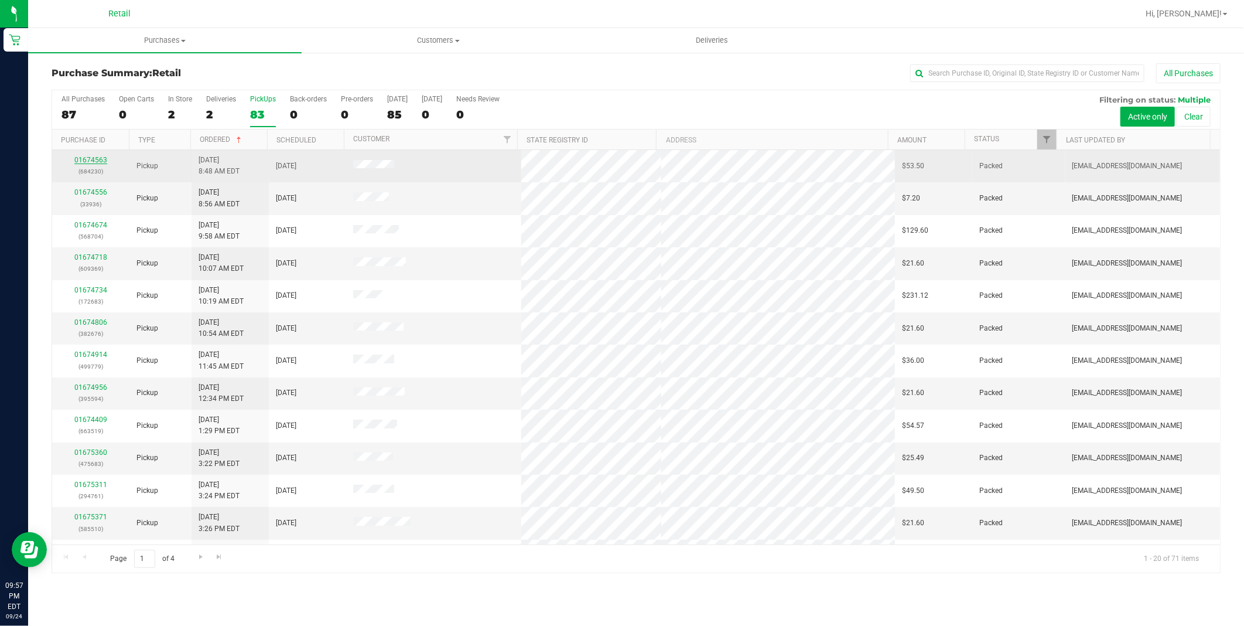
click at [93, 161] on link "01674563" at bounding box center [90, 160] width 33 height 8
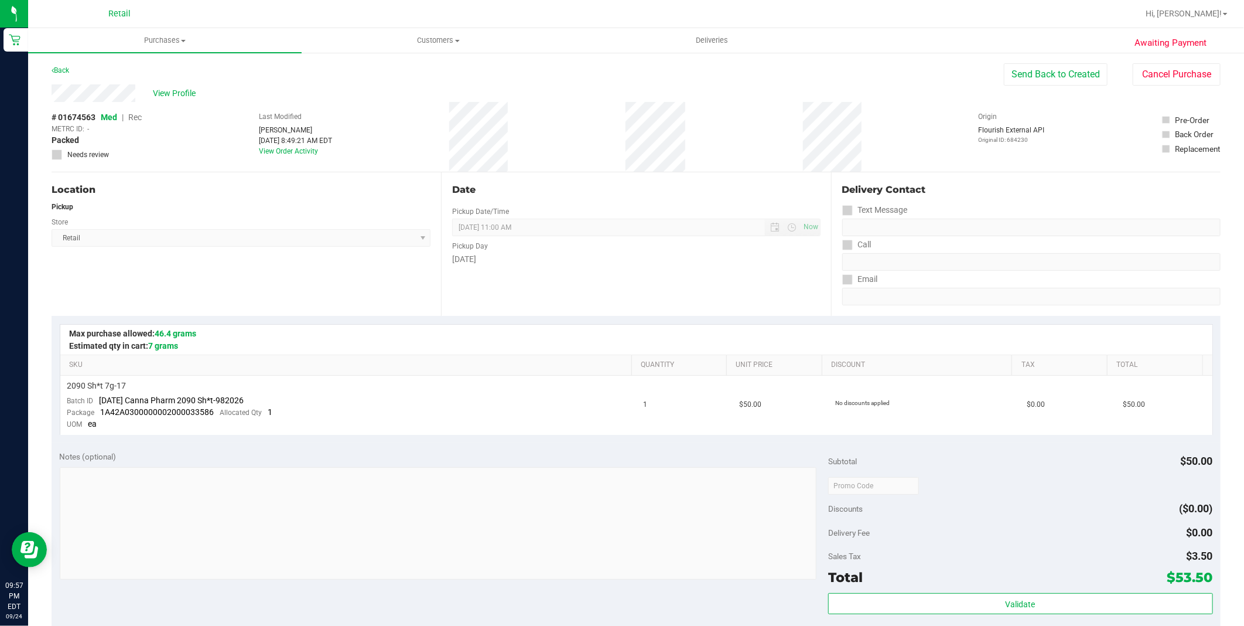
click at [285, 301] on div "Location Pickup Store Retail Select Store Retail" at bounding box center [247, 244] width 390 height 144
click at [166, 45] on span "Purchases" at bounding box center [165, 40] width 274 height 11
click at [108, 67] on span "Summary of purchases" at bounding box center [88, 71] width 120 height 10
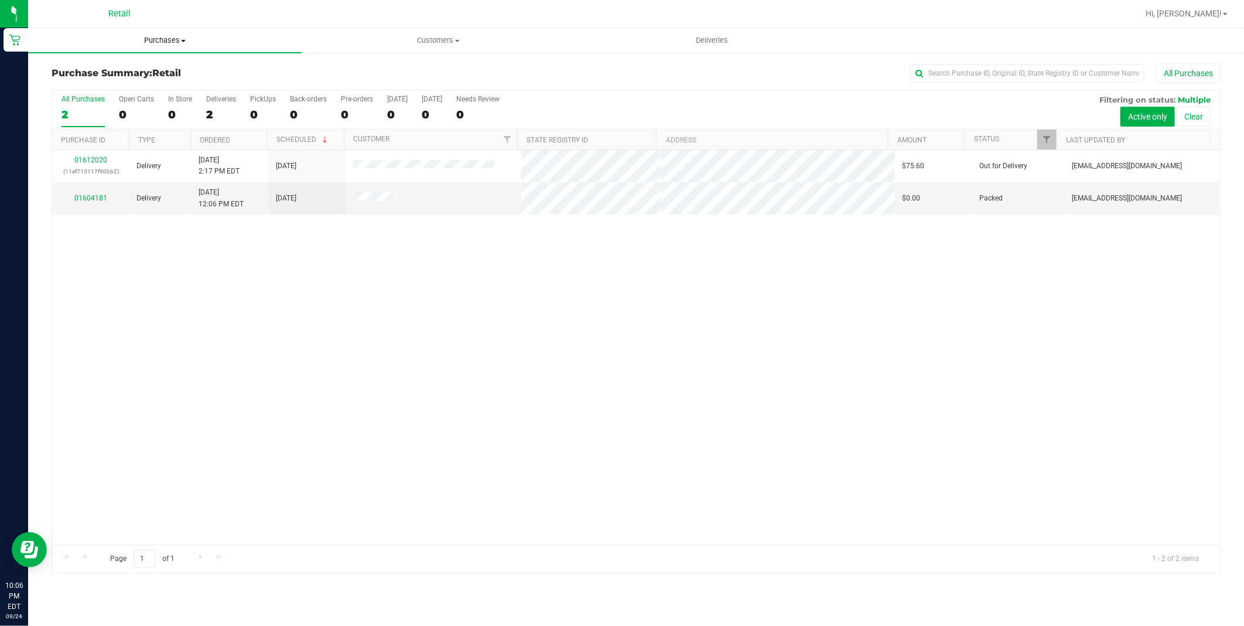
click at [164, 37] on span "Purchases" at bounding box center [165, 40] width 274 height 11
click at [136, 72] on span "Summary of purchases" at bounding box center [88, 71] width 120 height 10
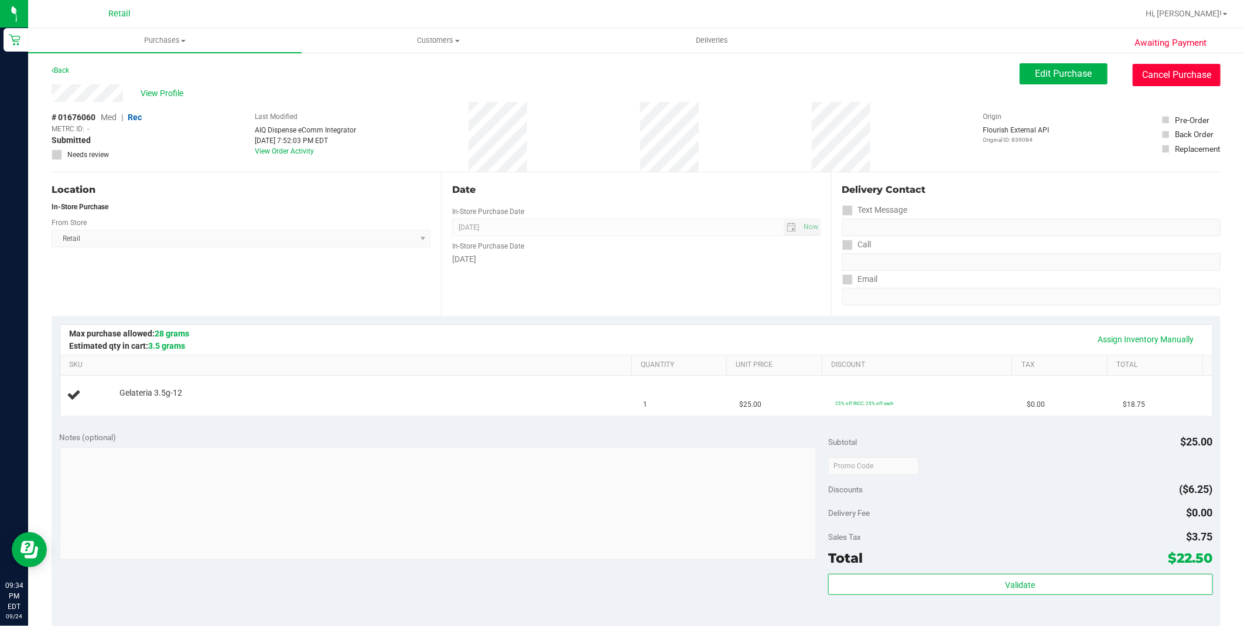
drag, startPoint x: 1162, startPoint y: 63, endPoint x: 680, endPoint y: 83, distance: 482.6
click at [1162, 64] on button "Cancel Purchase" at bounding box center [1177, 75] width 88 height 22
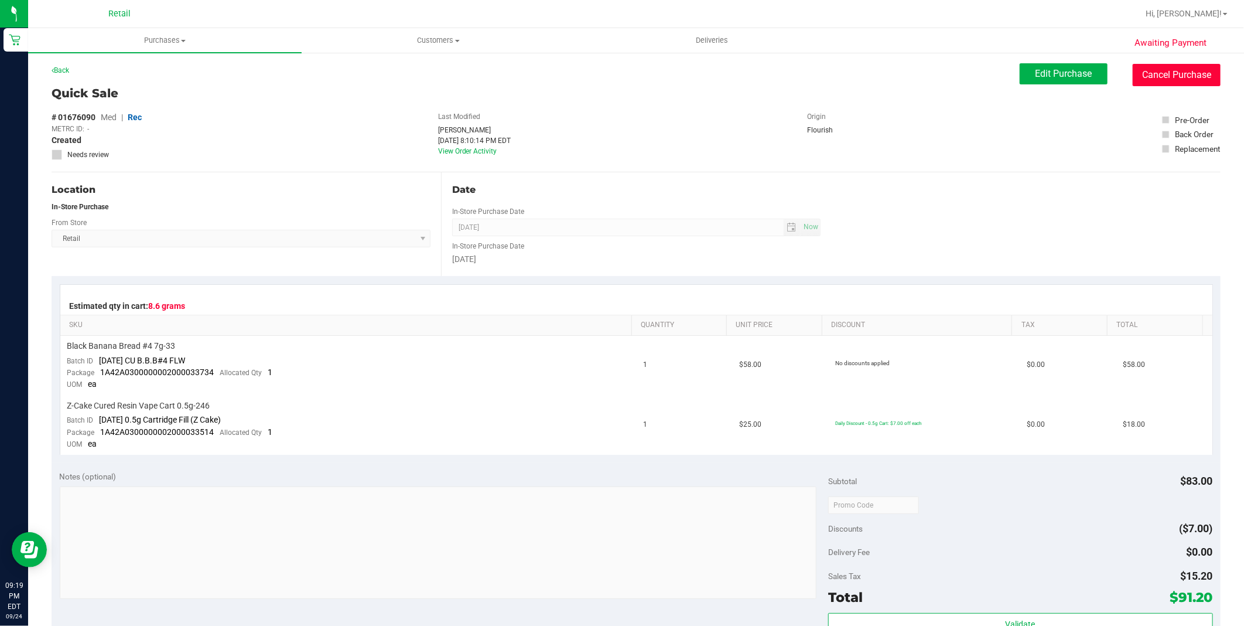
click at [1149, 73] on button "Cancel Purchase" at bounding box center [1177, 75] width 88 height 22
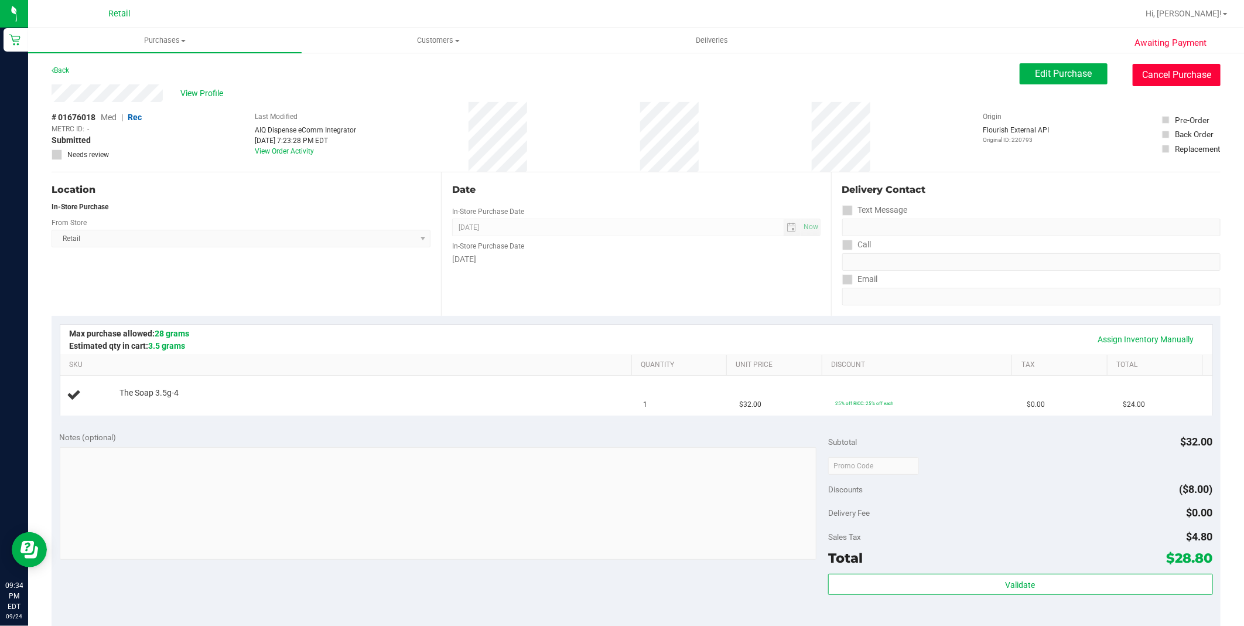
click at [1155, 78] on button "Cancel Purchase" at bounding box center [1177, 75] width 88 height 22
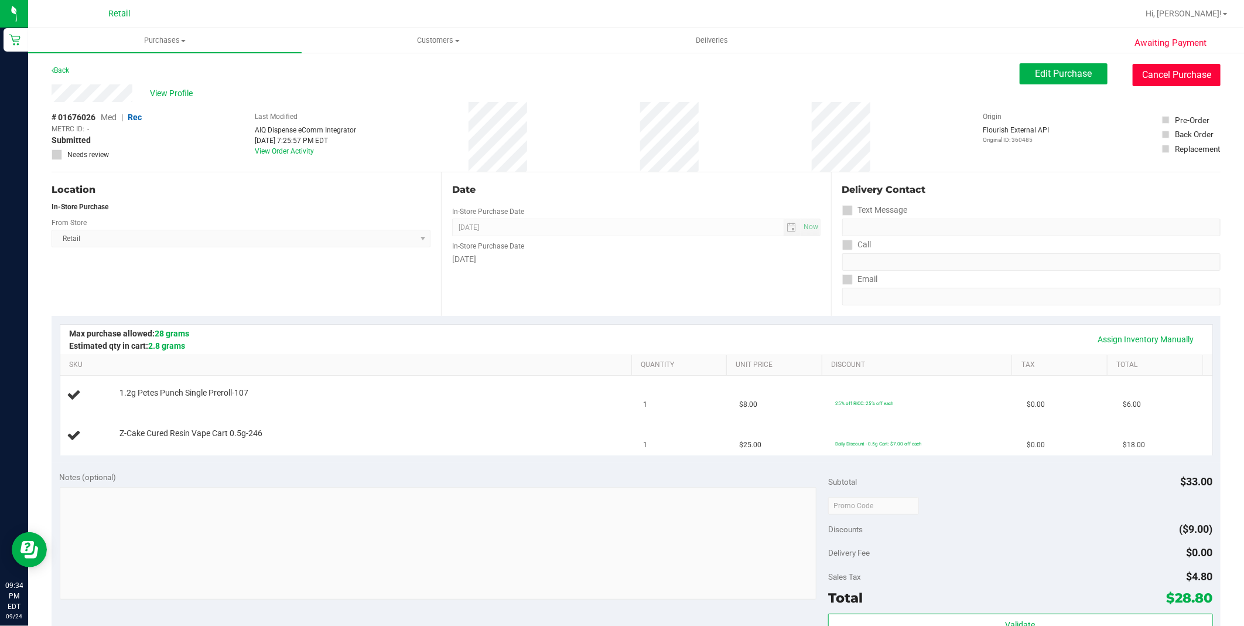
click at [1161, 72] on button "Cancel Purchase" at bounding box center [1177, 75] width 88 height 22
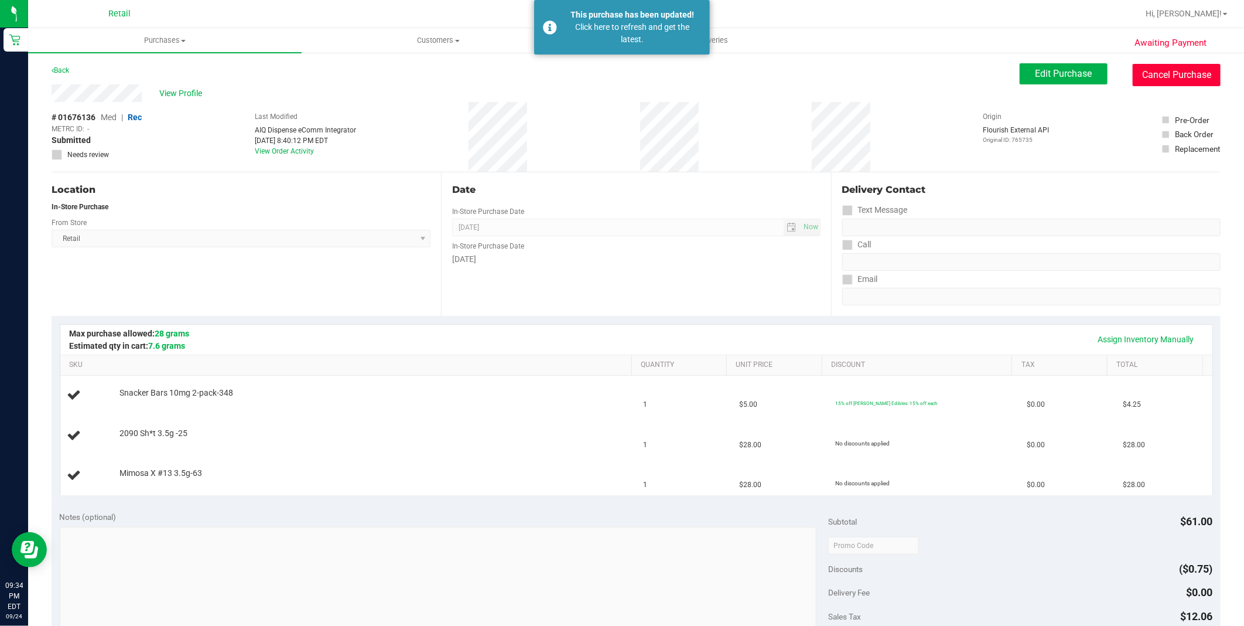
click at [1169, 74] on button "Cancel Purchase" at bounding box center [1177, 75] width 88 height 22
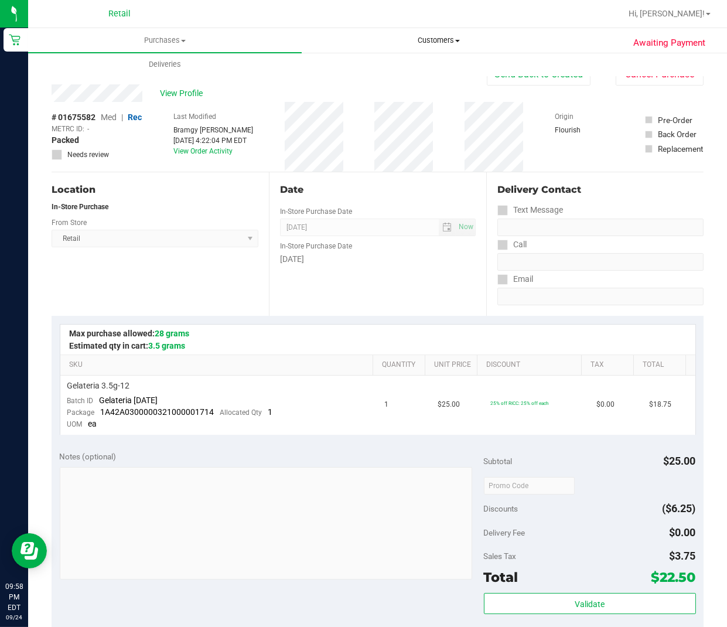
click at [434, 39] on span "Customers" at bounding box center [438, 40] width 272 height 11
click at [352, 66] on span "All customers" at bounding box center [344, 71] width 84 height 10
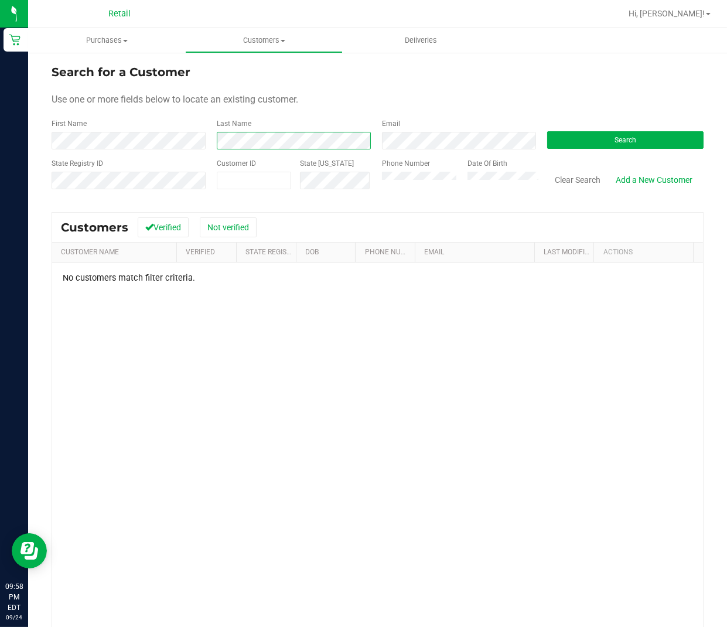
click at [62, 142] on div "First Name Last Name Email Search" at bounding box center [378, 133] width 652 height 31
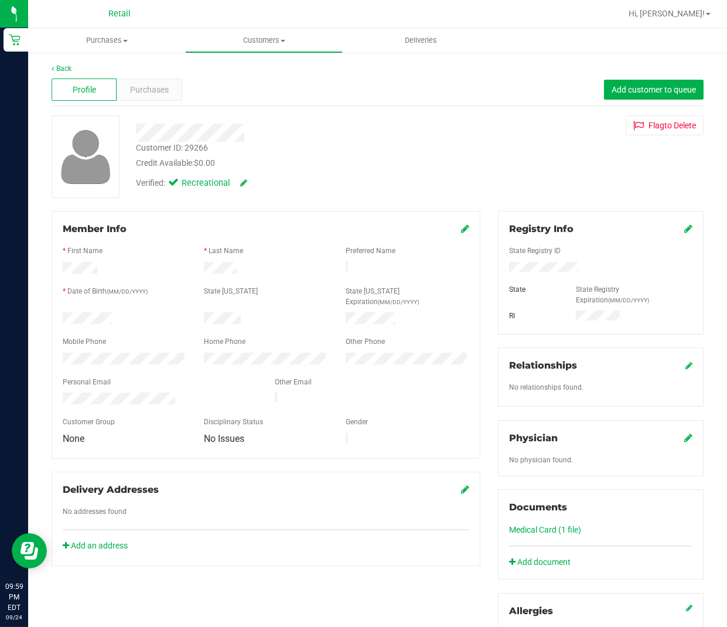
click at [553, 74] on div "Profile Purchases Add customer to queue" at bounding box center [378, 90] width 652 height 32
click at [64, 66] on link "Back" at bounding box center [62, 68] width 20 height 8
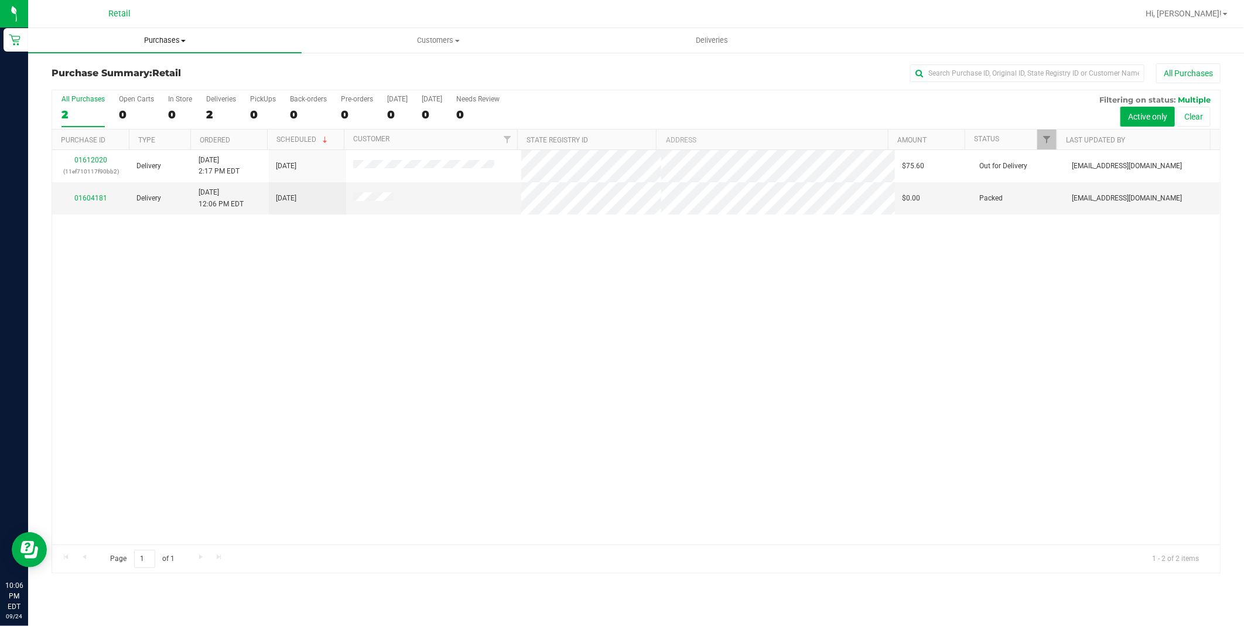
click at [178, 43] on span "Purchases" at bounding box center [165, 40] width 274 height 11
click at [71, 96] on span "All purchases" at bounding box center [69, 99] width 83 height 10
